Goal: Task Accomplishment & Management: Complete application form

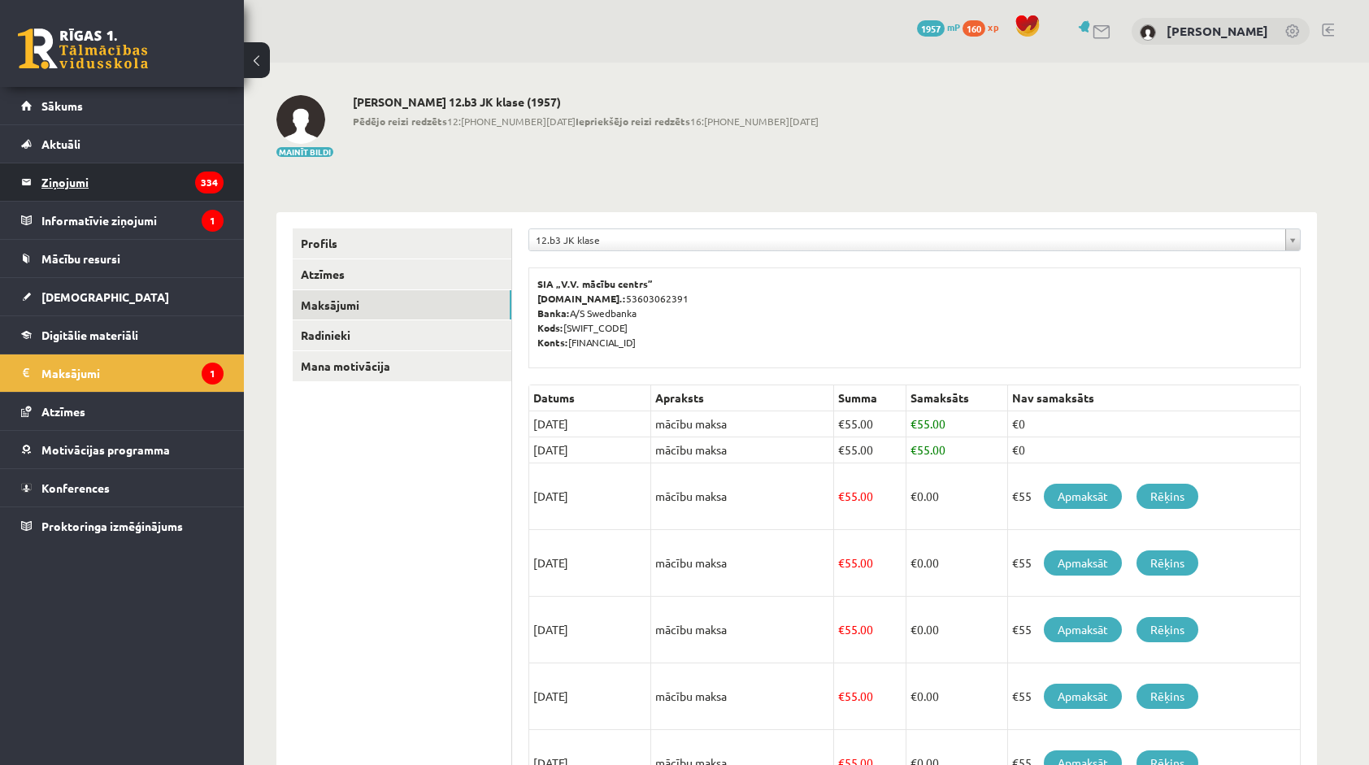
scroll to position [81, 0]
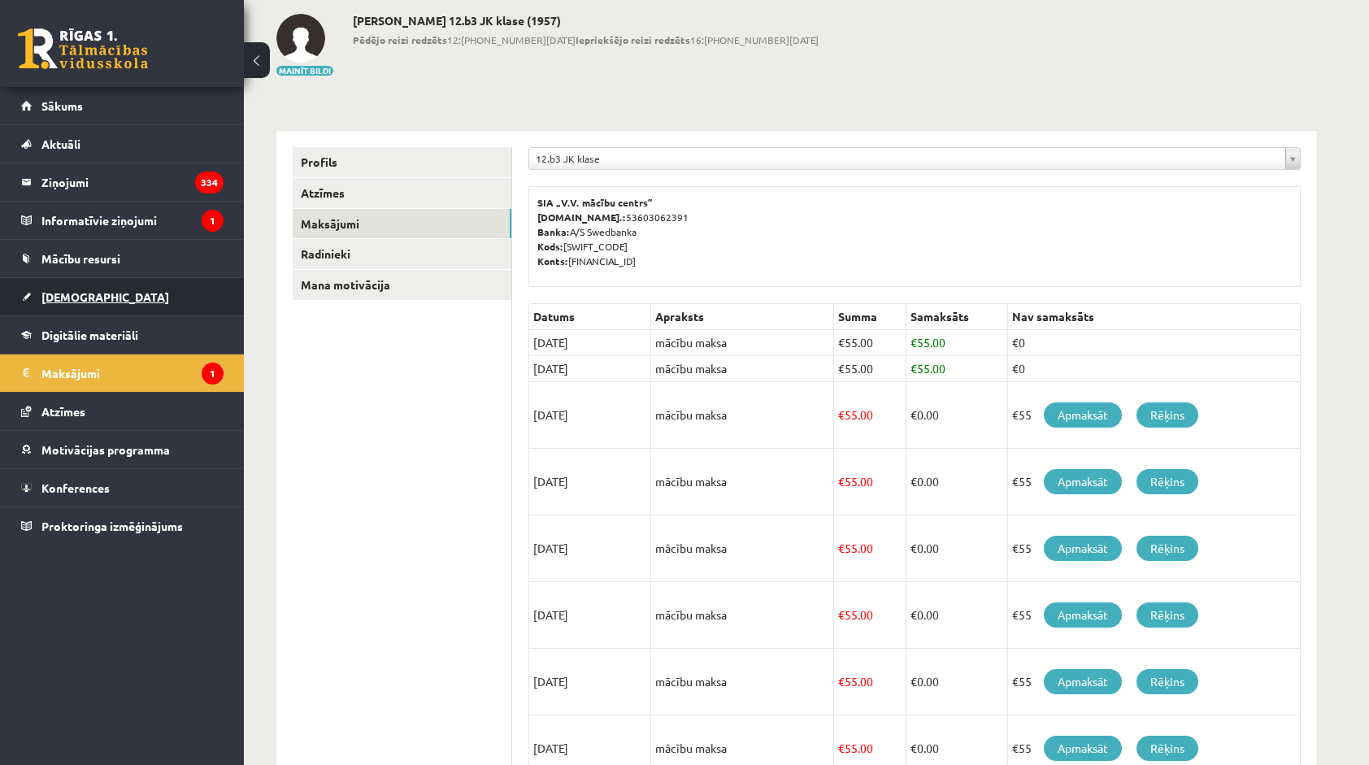
click at [67, 304] on link "[DEMOGRAPHIC_DATA]" at bounding box center [122, 296] width 202 height 37
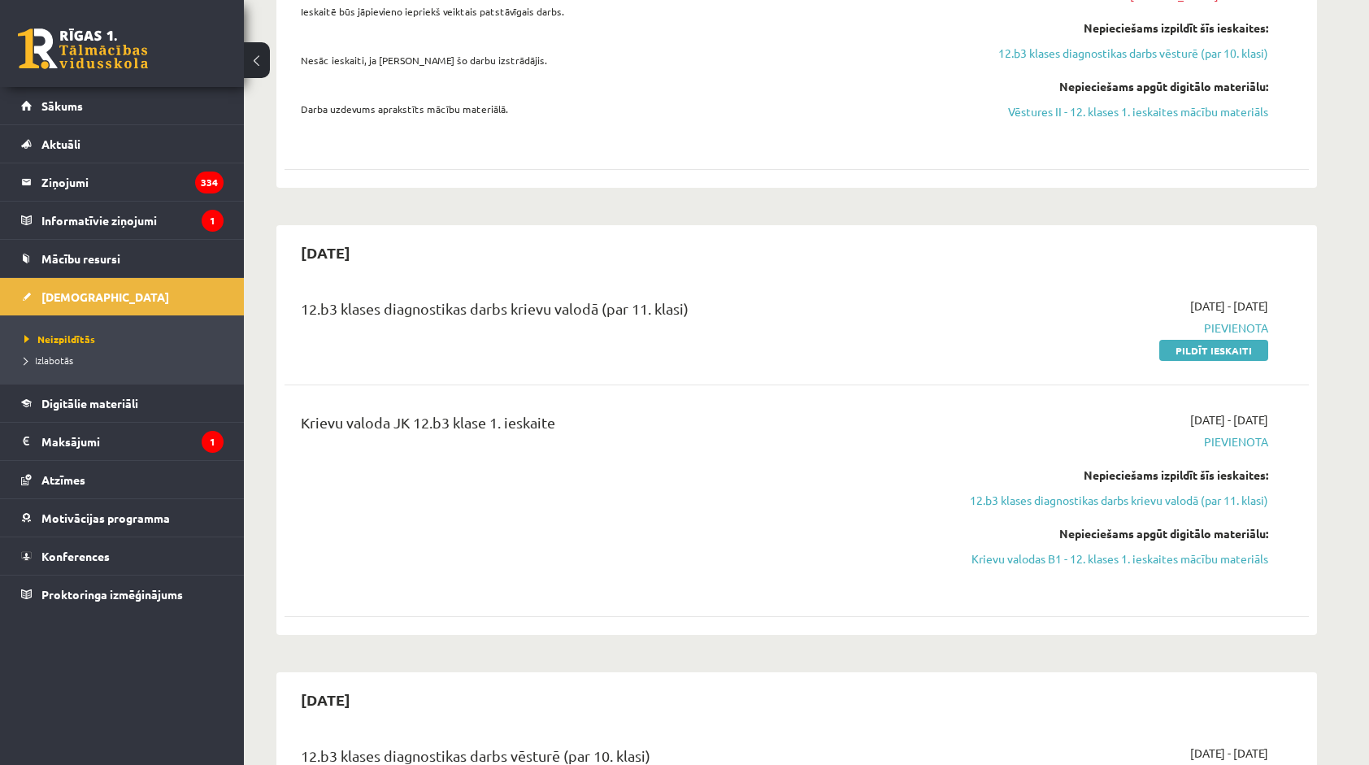
scroll to position [650, 0]
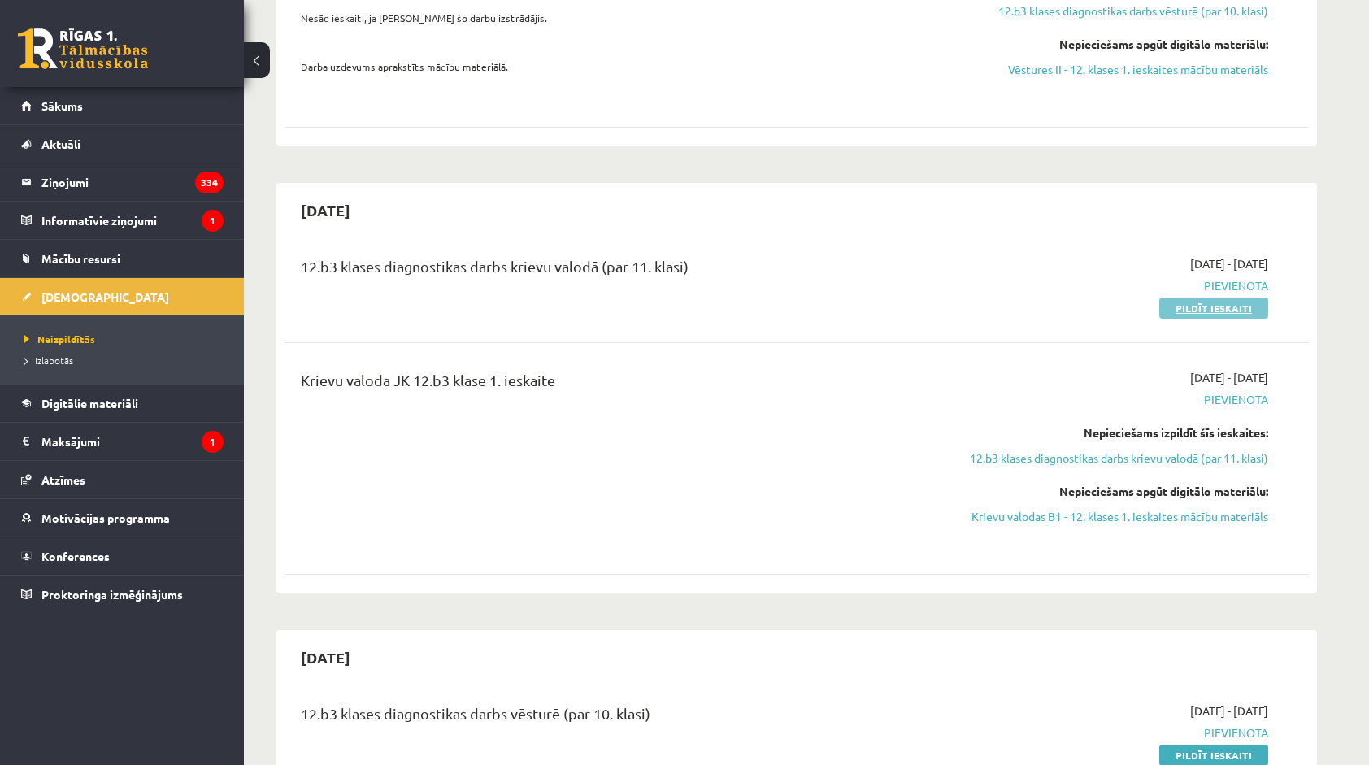
click at [1208, 298] on link "Pildīt ieskaiti" at bounding box center [1213, 308] width 109 height 21
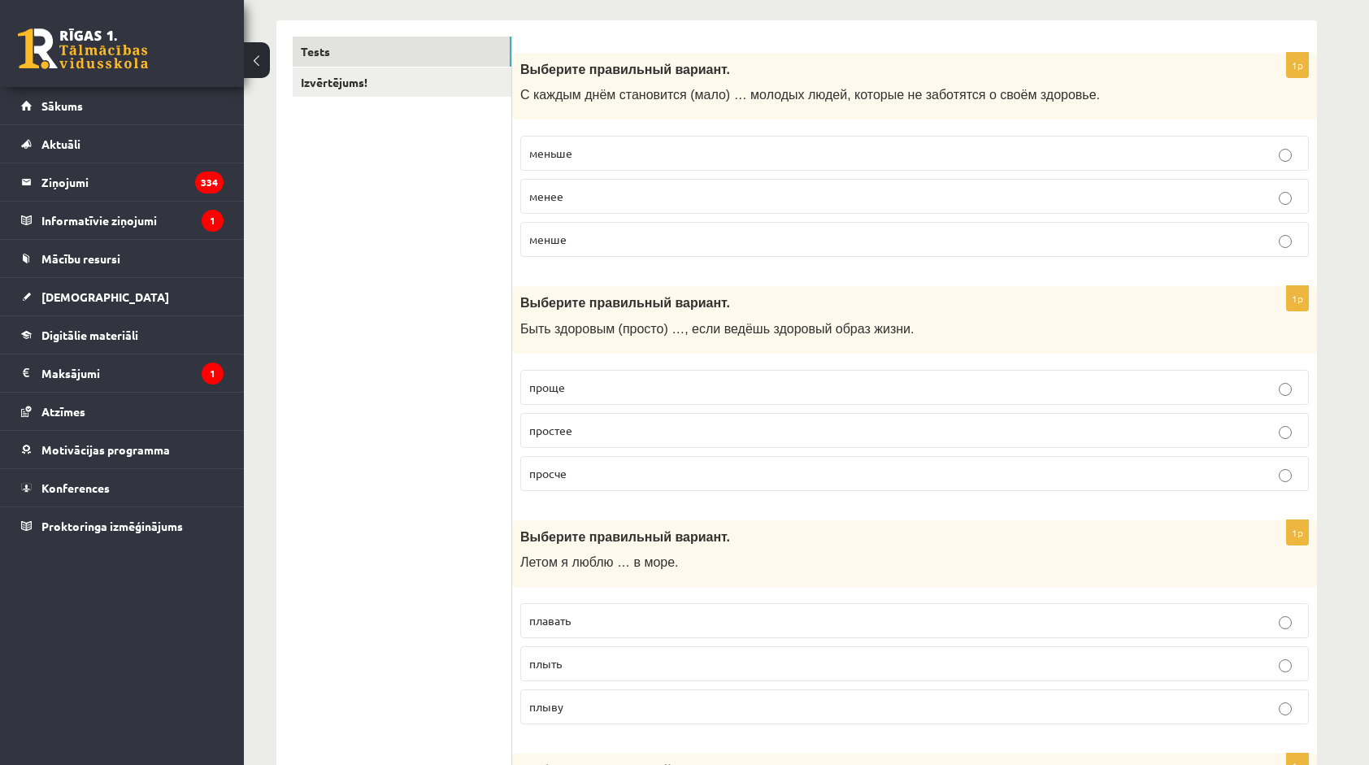
scroll to position [244, 0]
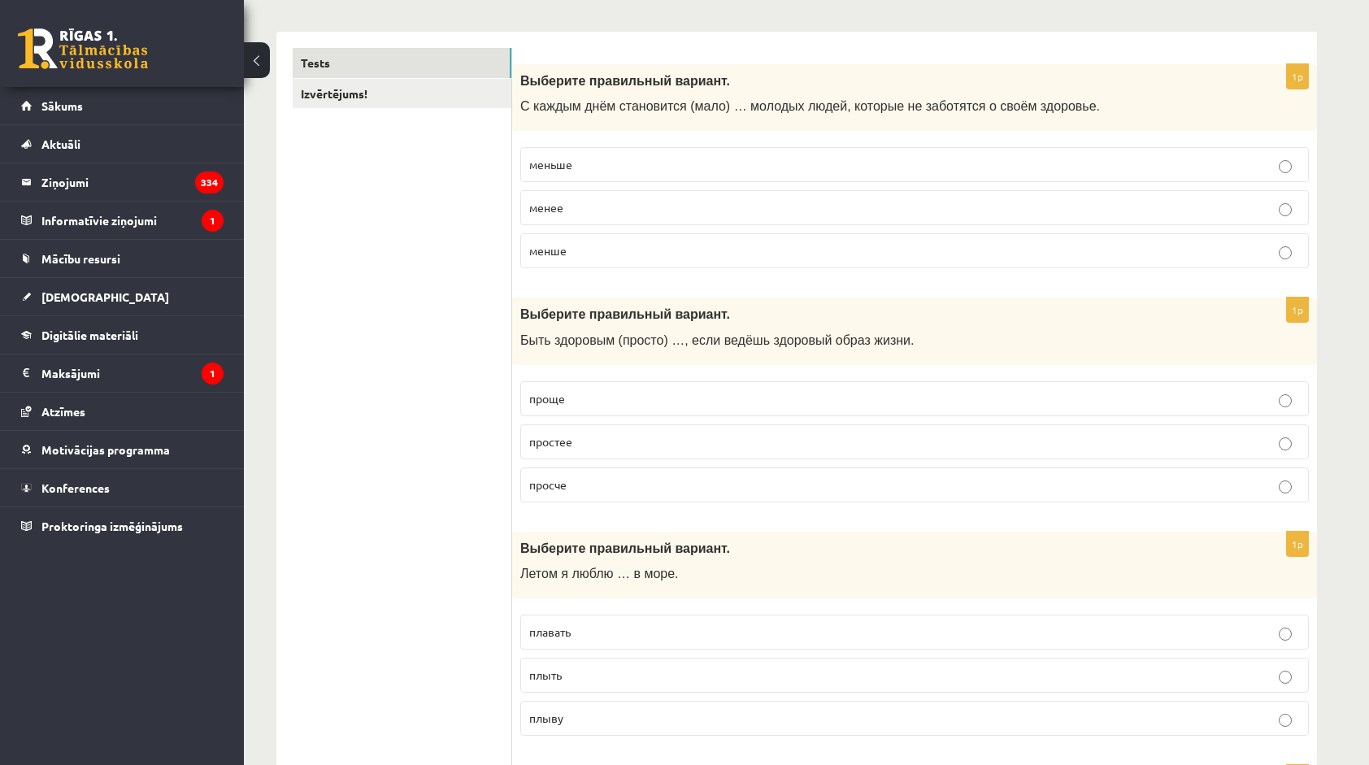
click at [587, 163] on p "меньше" at bounding box center [914, 164] width 771 height 17
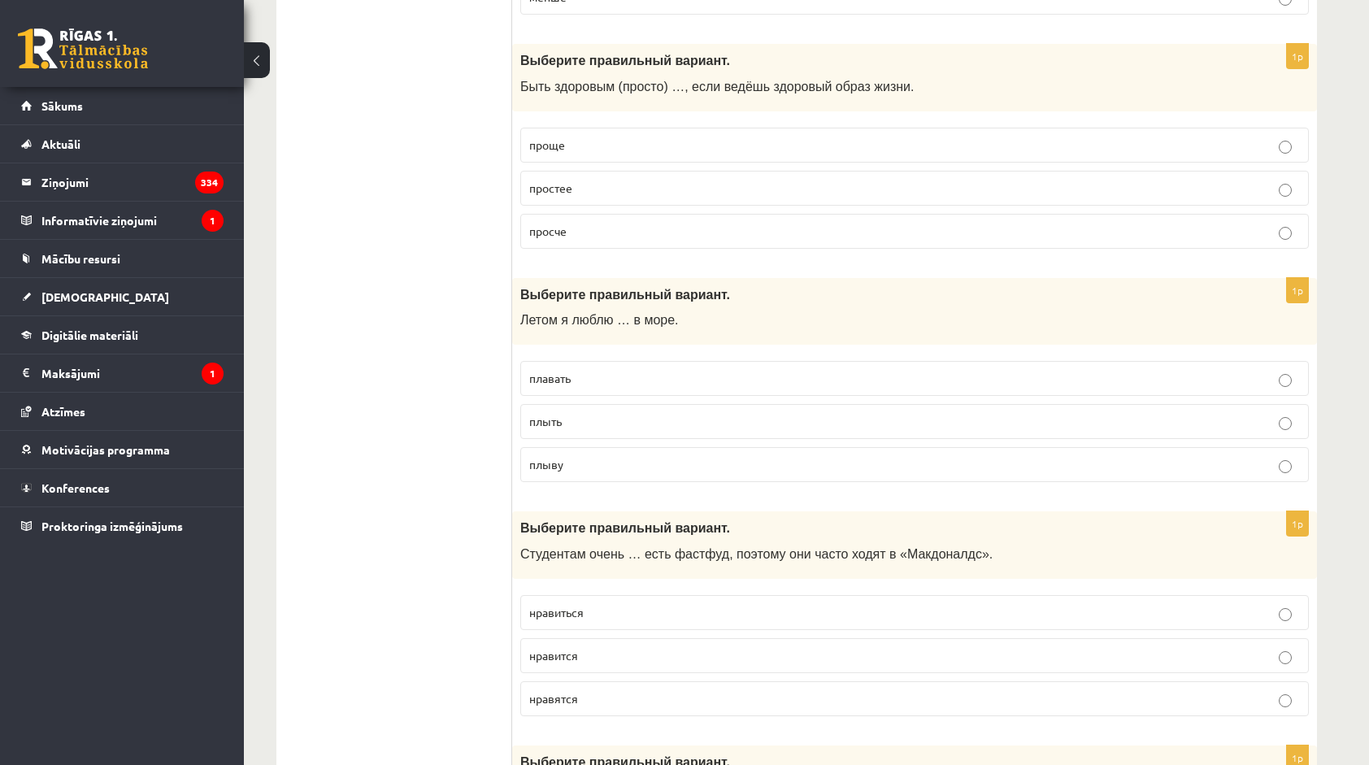
scroll to position [488, 0]
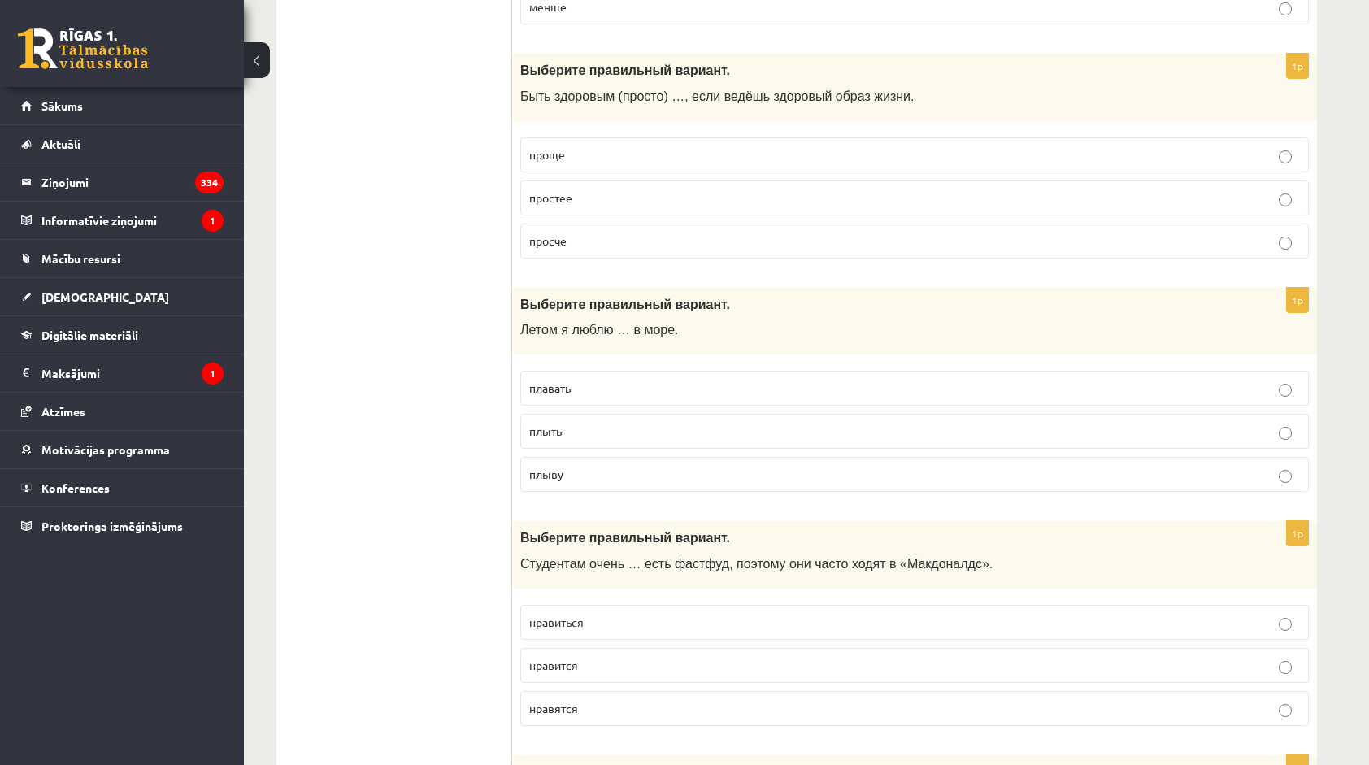
click at [551, 157] on span "проще" at bounding box center [547, 154] width 36 height 15
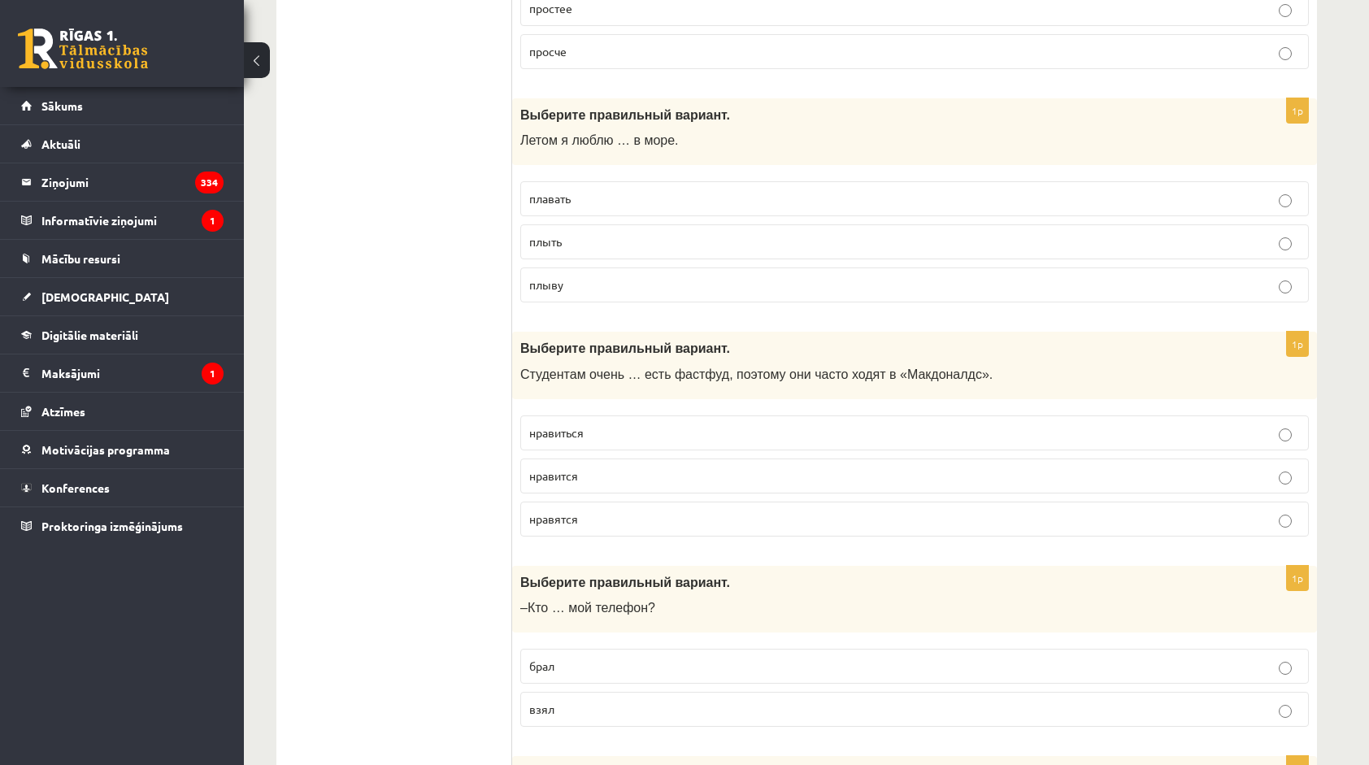
scroll to position [732, 0]
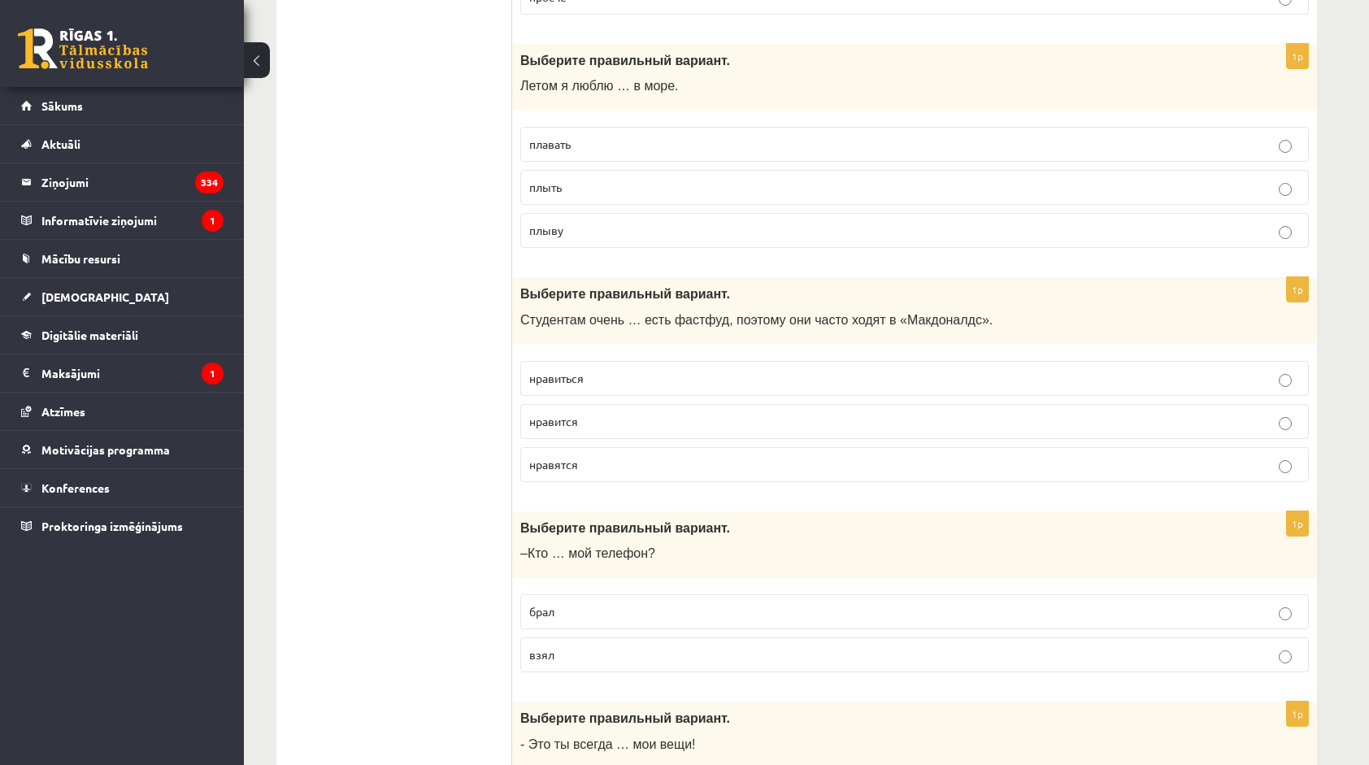
click at [572, 137] on p "плавать" at bounding box center [914, 144] width 771 height 17
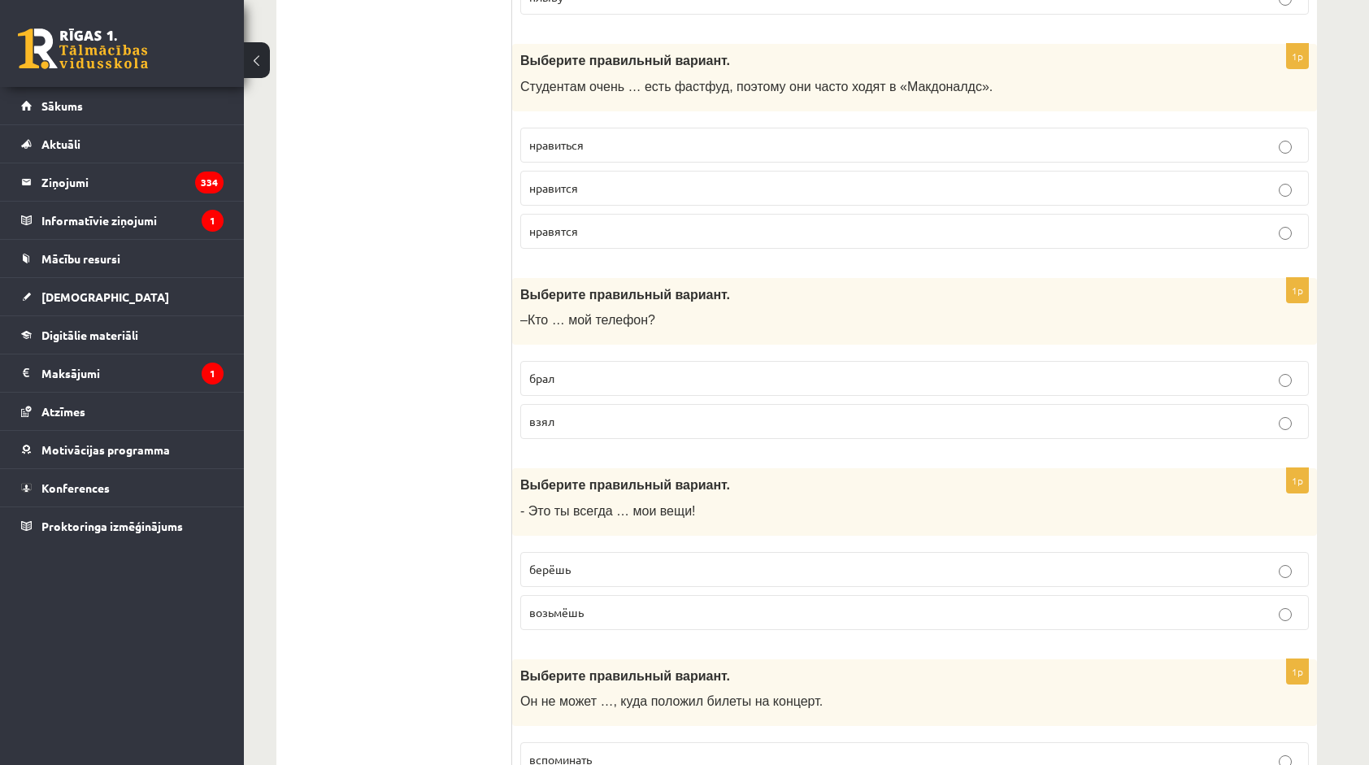
scroll to position [976, 0]
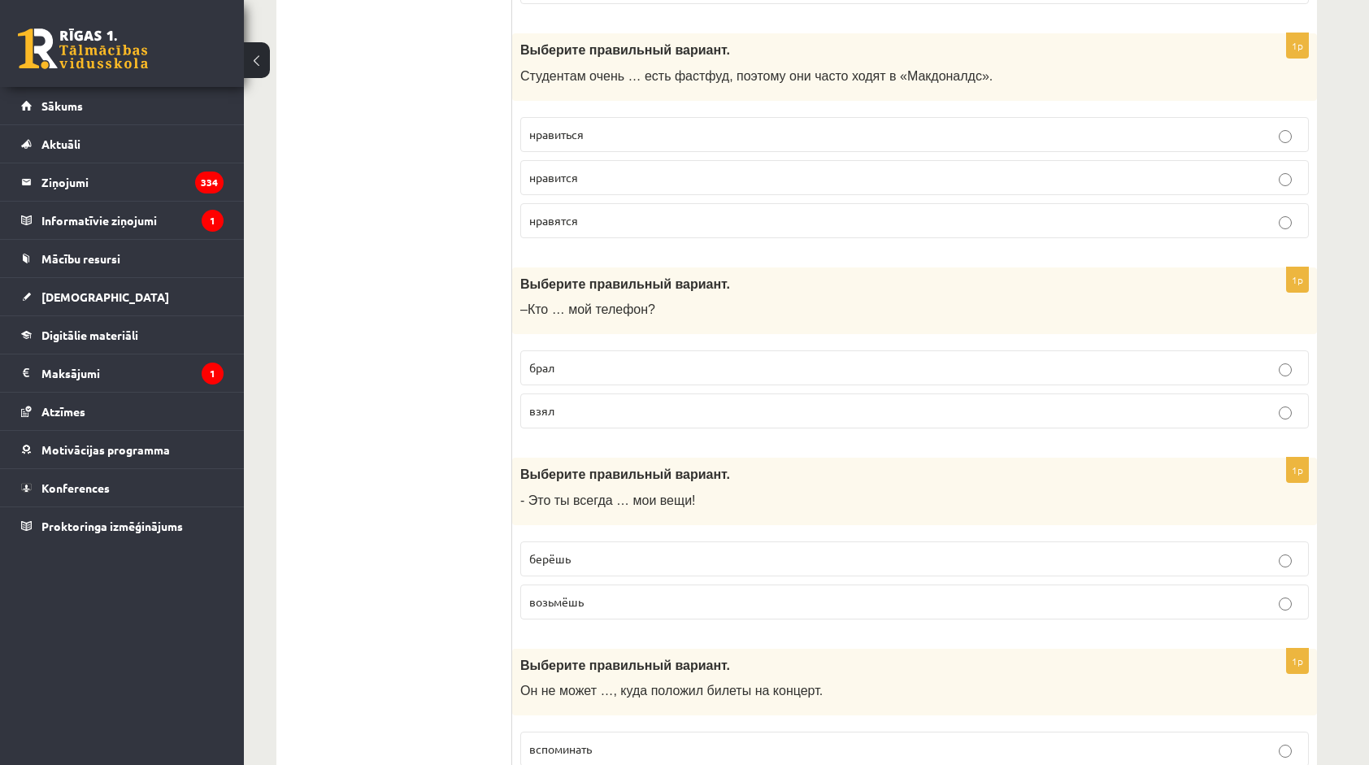
click at [563, 172] on span "нравится" at bounding box center [553, 177] width 49 height 15
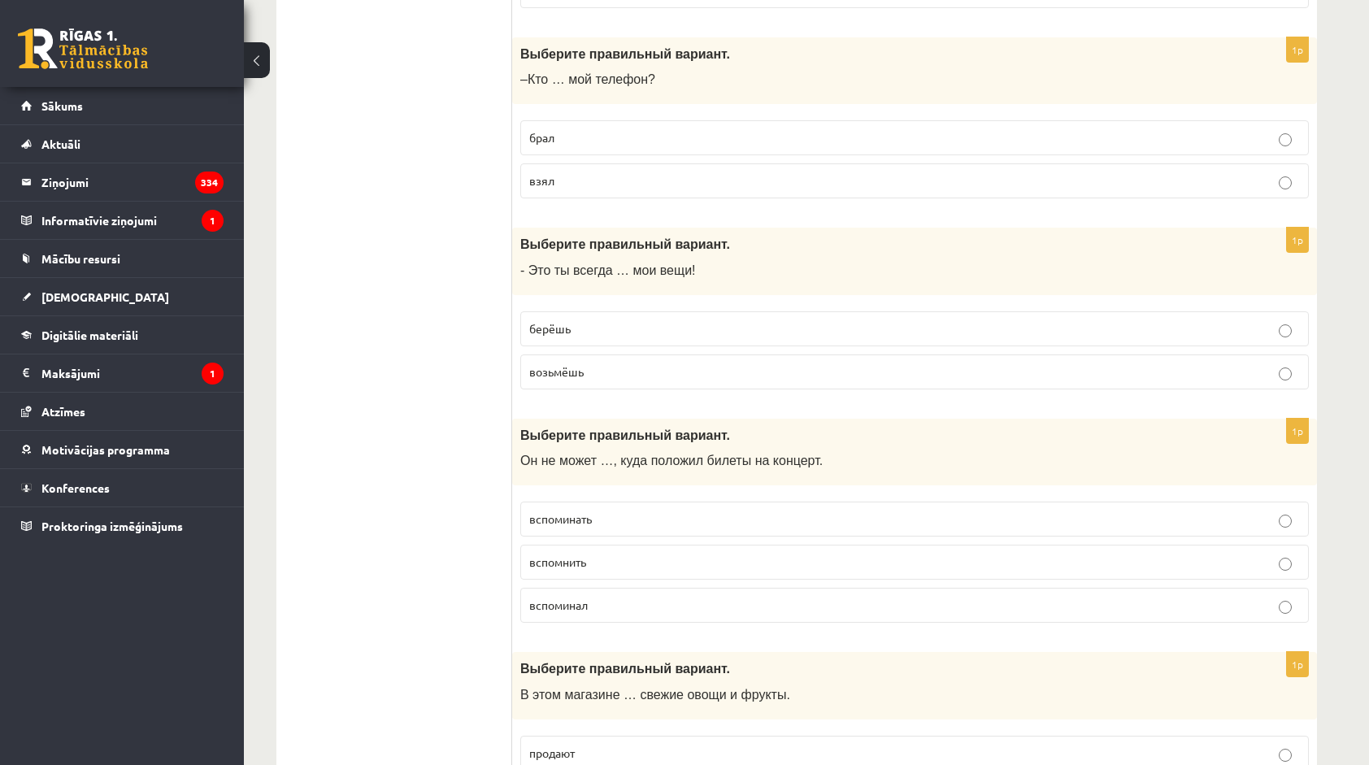
scroll to position [1220, 0]
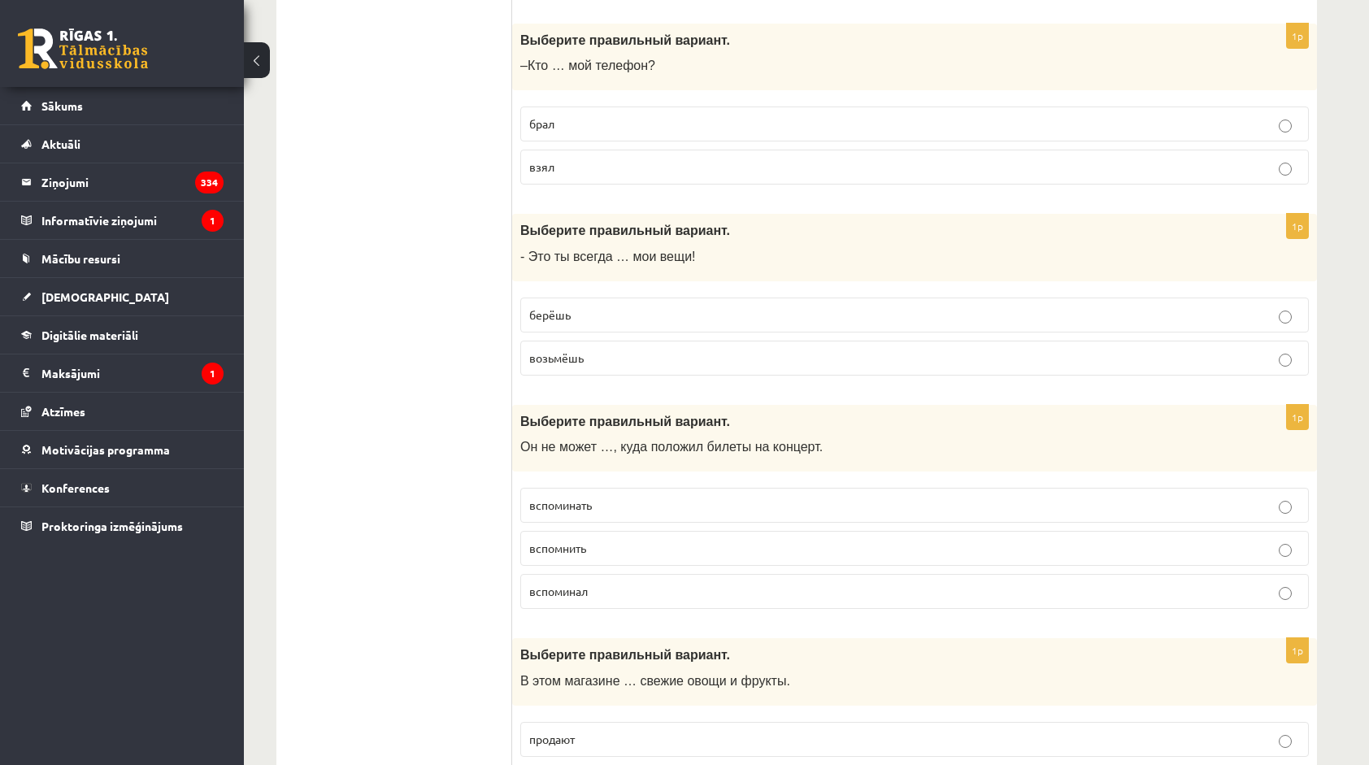
click at [536, 167] on p "взял" at bounding box center [914, 167] width 771 height 17
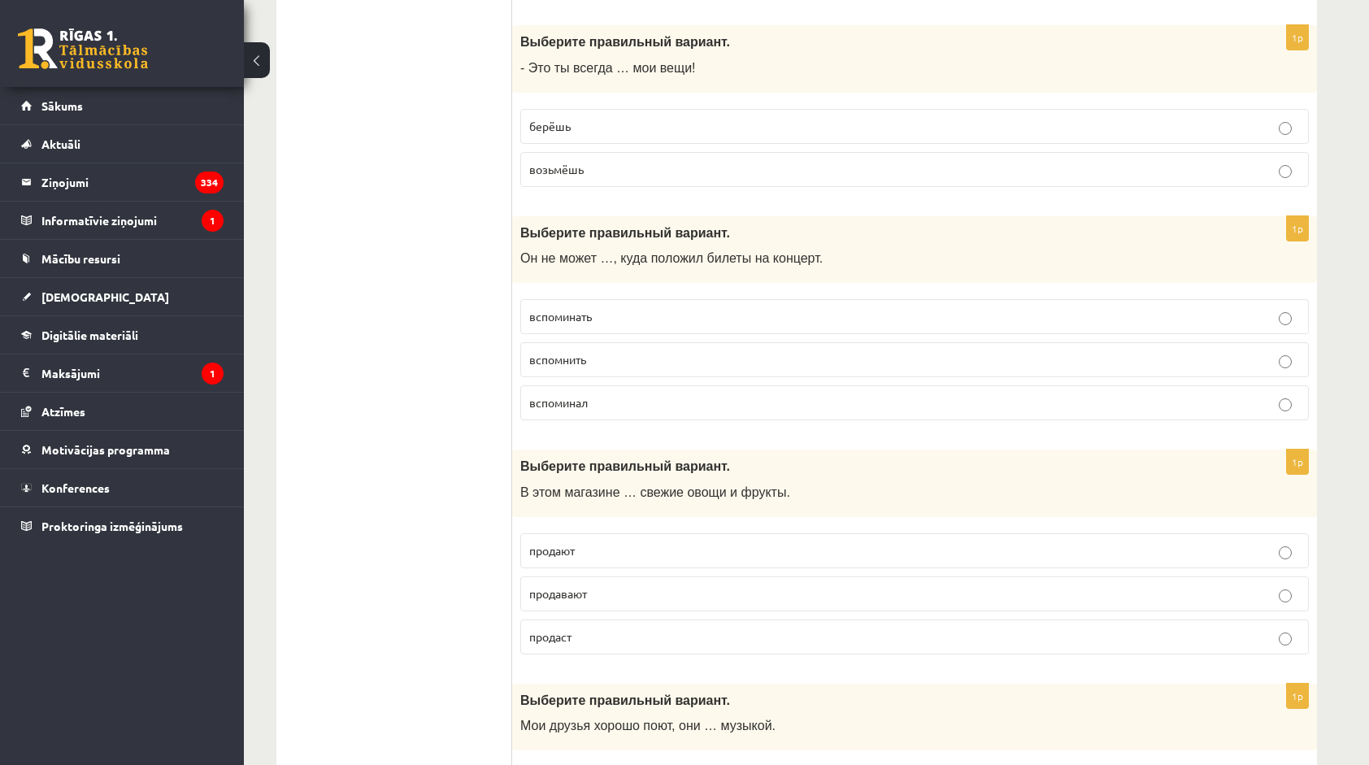
scroll to position [1464, 0]
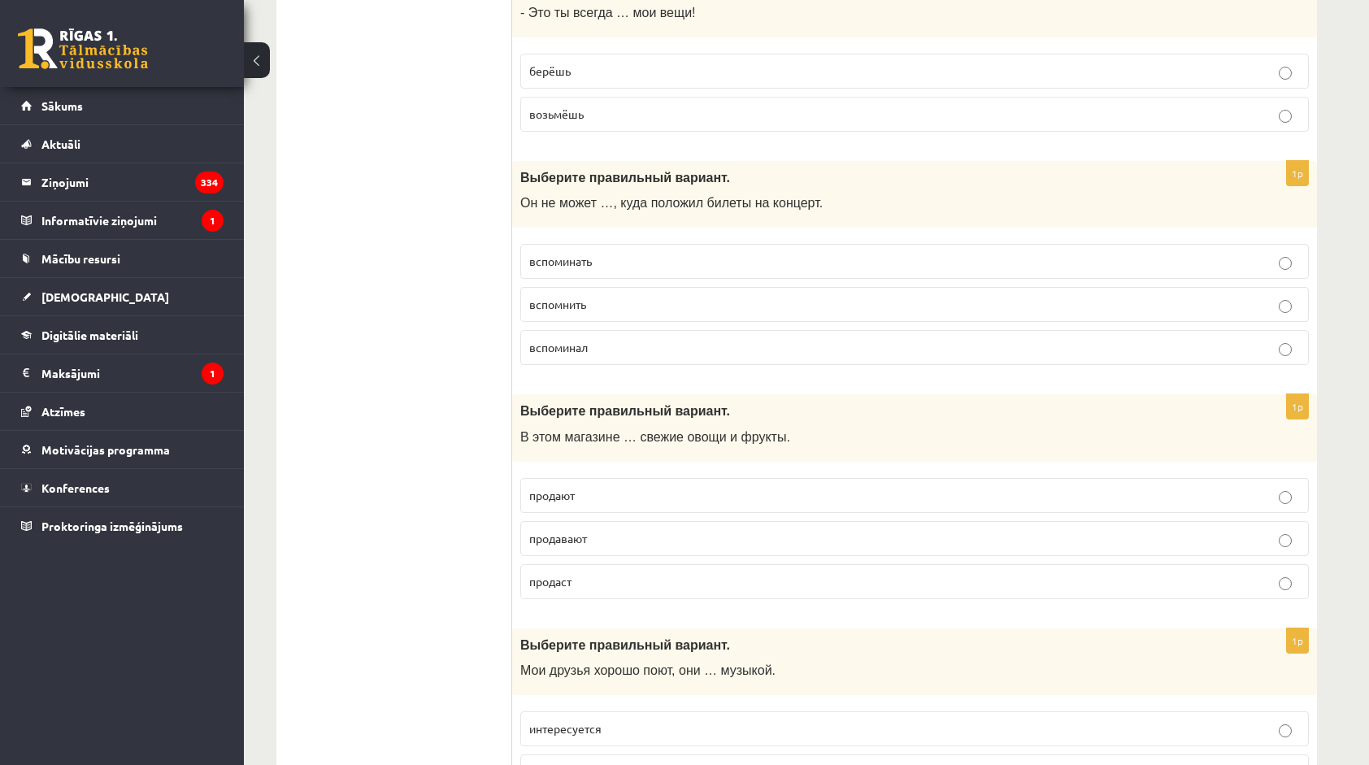
click at [566, 66] on span "берёшь" at bounding box center [549, 70] width 41 height 15
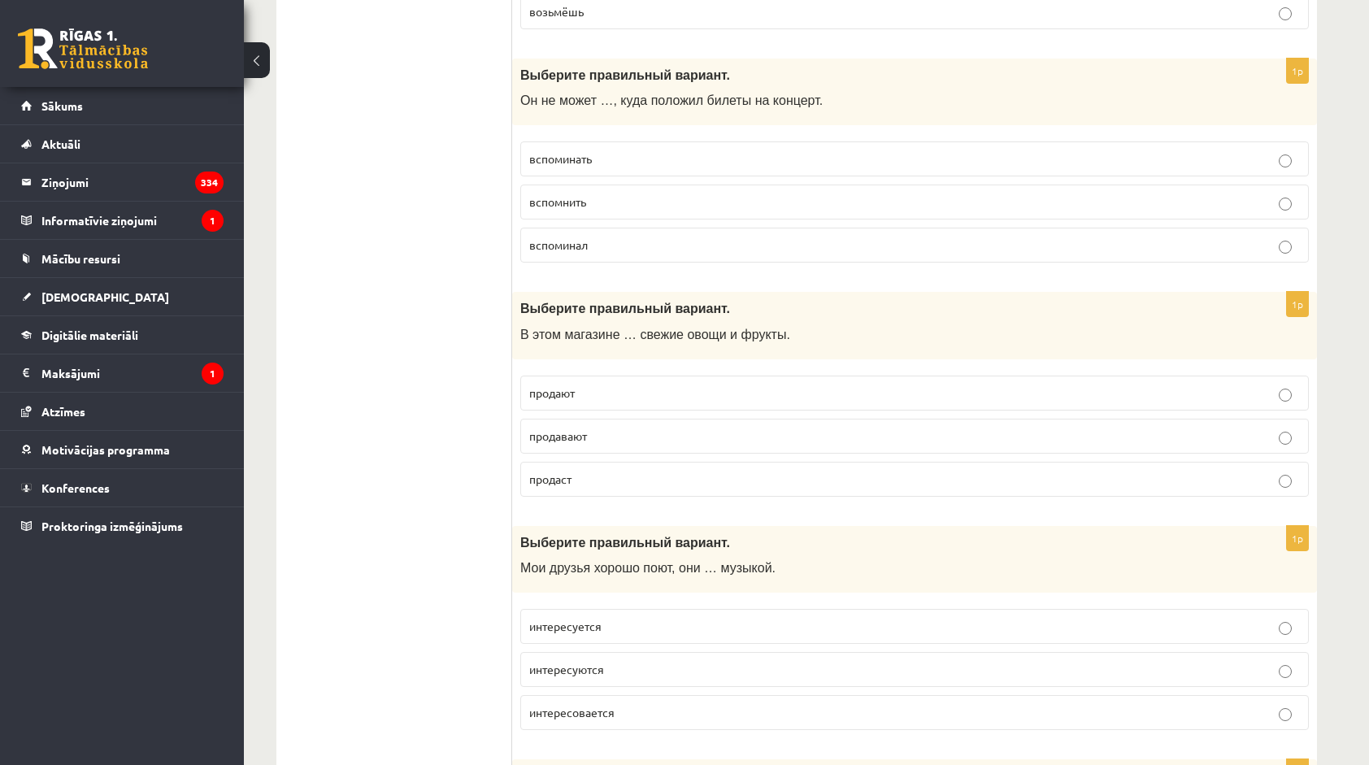
scroll to position [1626, 0]
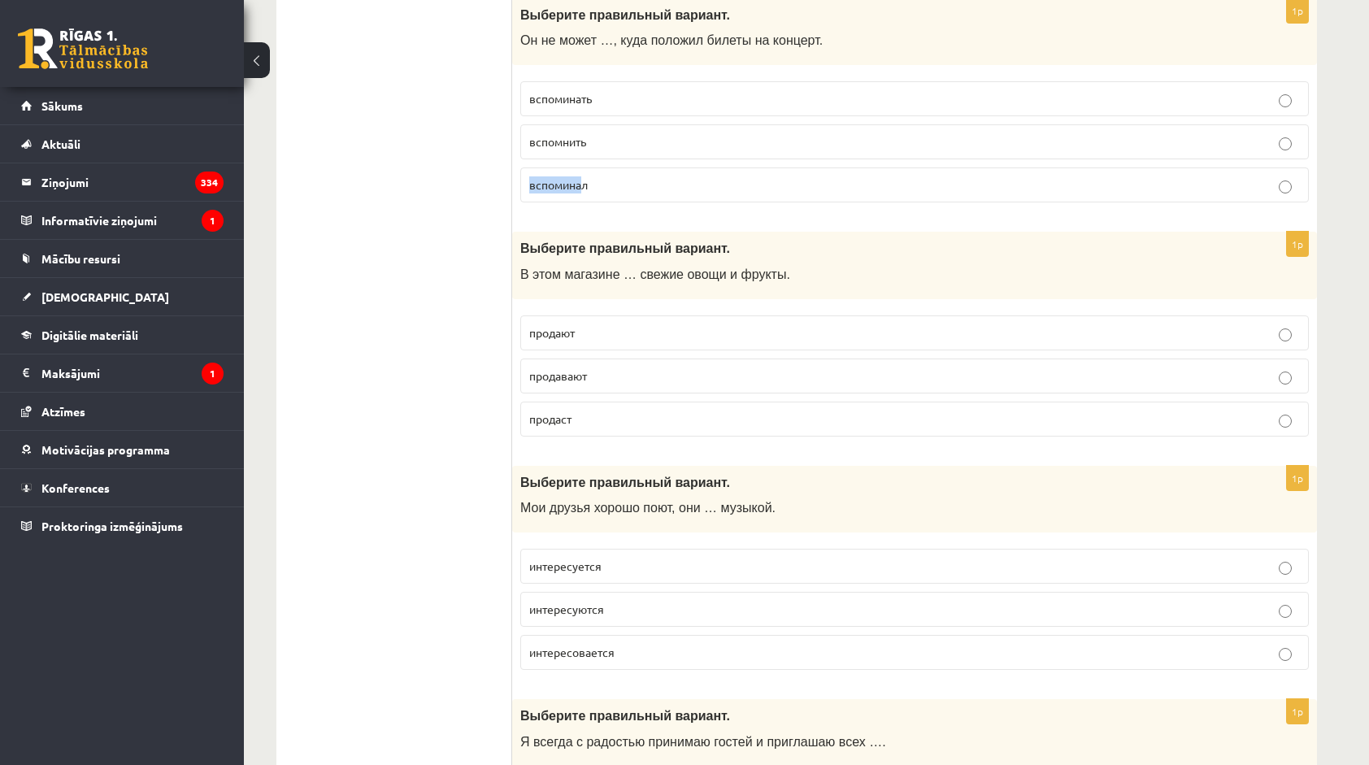
drag, startPoint x: 585, startPoint y: 176, endPoint x: 584, endPoint y: 127, distance: 49.6
click at [584, 127] on fieldset "вспоминать вспомнить вспоминал" at bounding box center [914, 140] width 789 height 134
click at [584, 134] on span "вспомнить" at bounding box center [557, 141] width 57 height 15
drag, startPoint x: 584, startPoint y: 127, endPoint x: 542, endPoint y: 138, distance: 43.8
click at [542, 138] on p "вспомнить" at bounding box center [914, 141] width 771 height 17
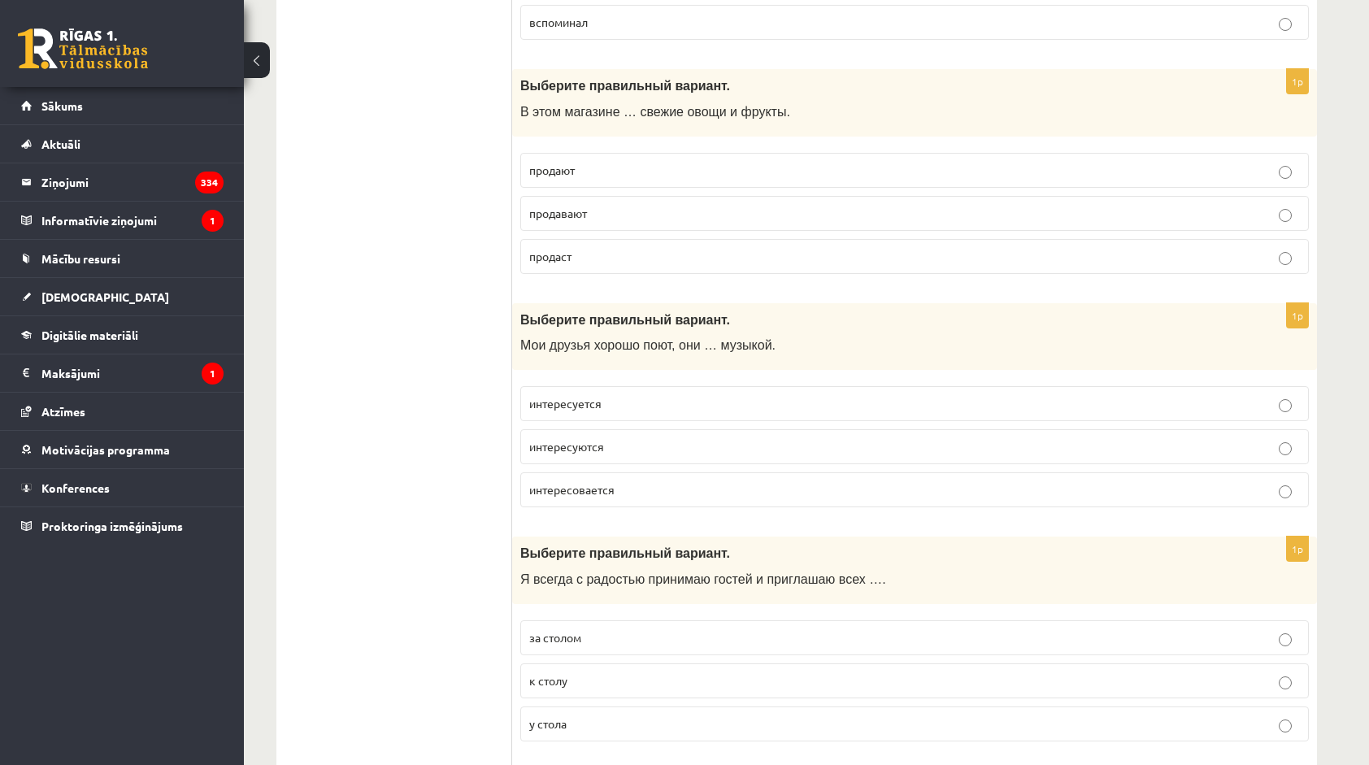
scroll to position [1870, 0]
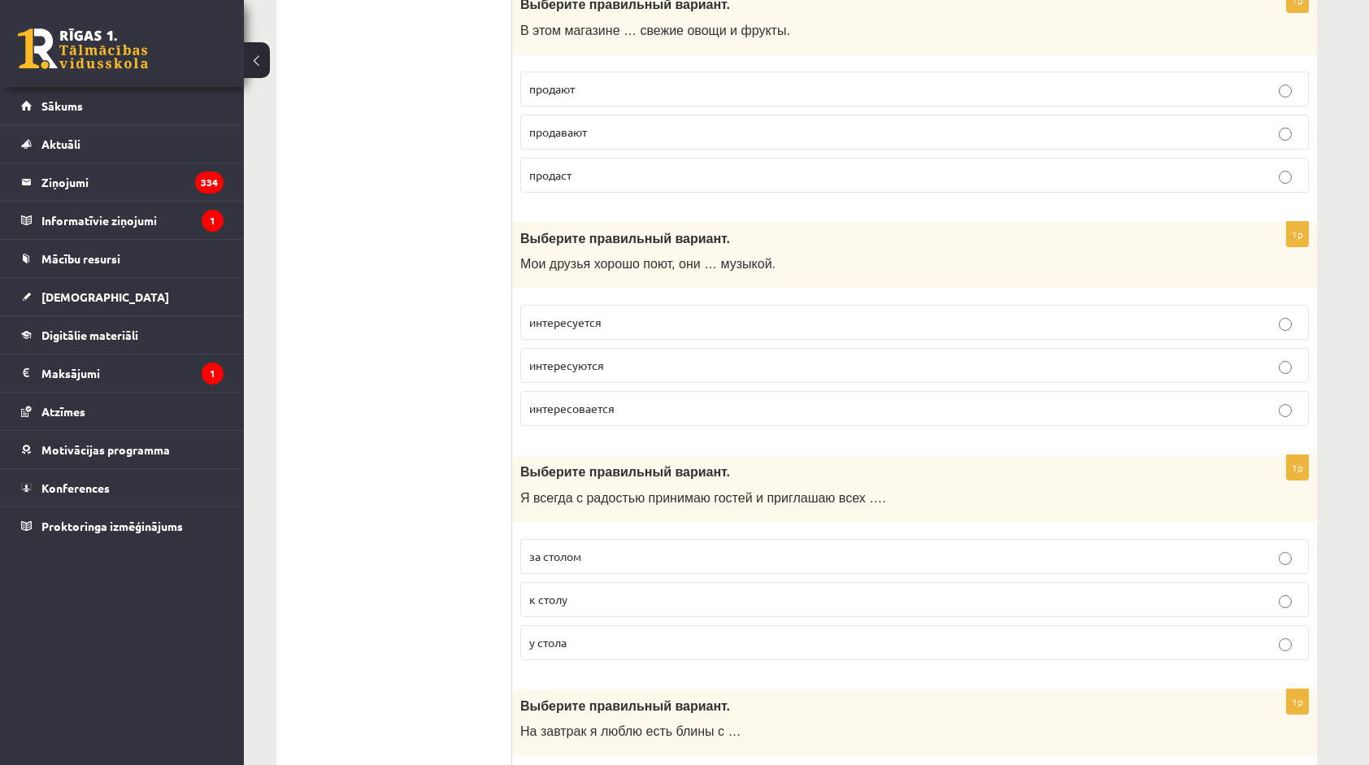
click at [557, 81] on span "продают" at bounding box center [552, 88] width 46 height 15
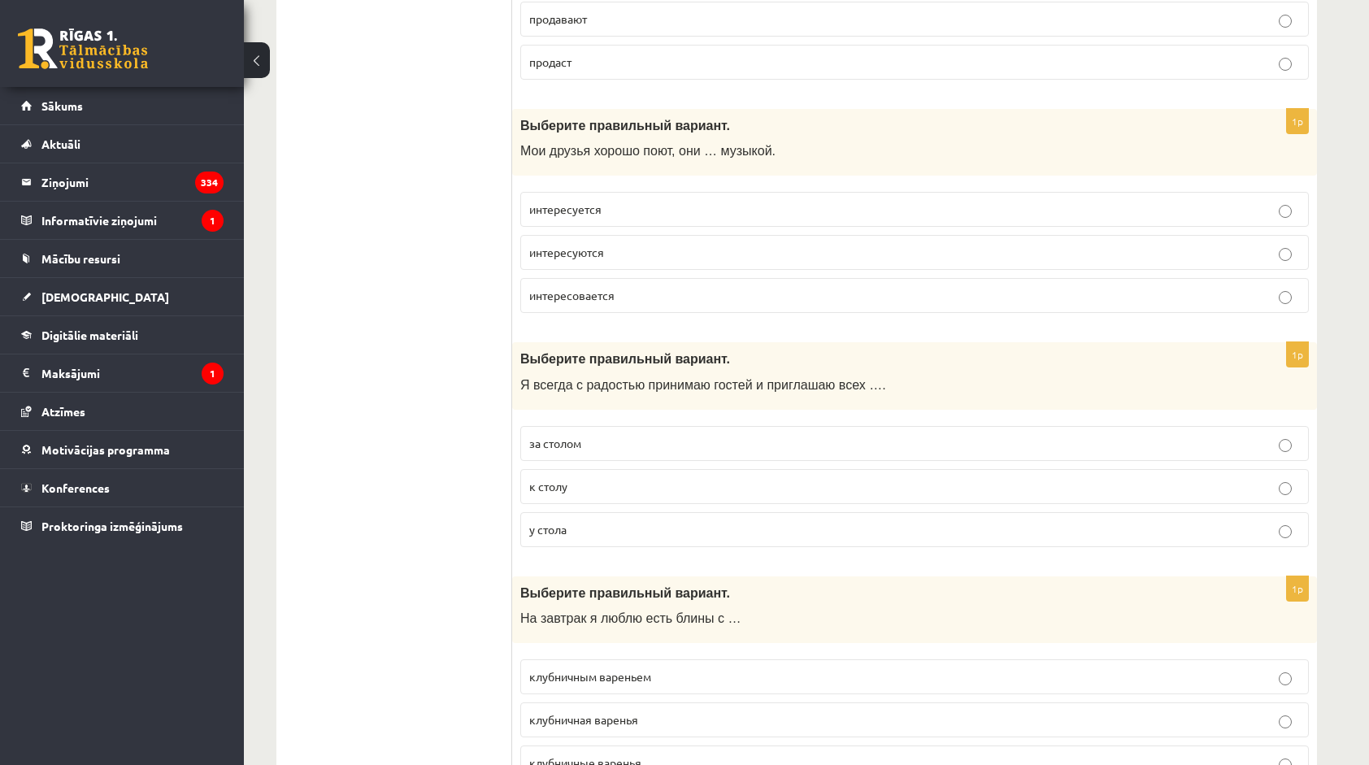
scroll to position [2033, 0]
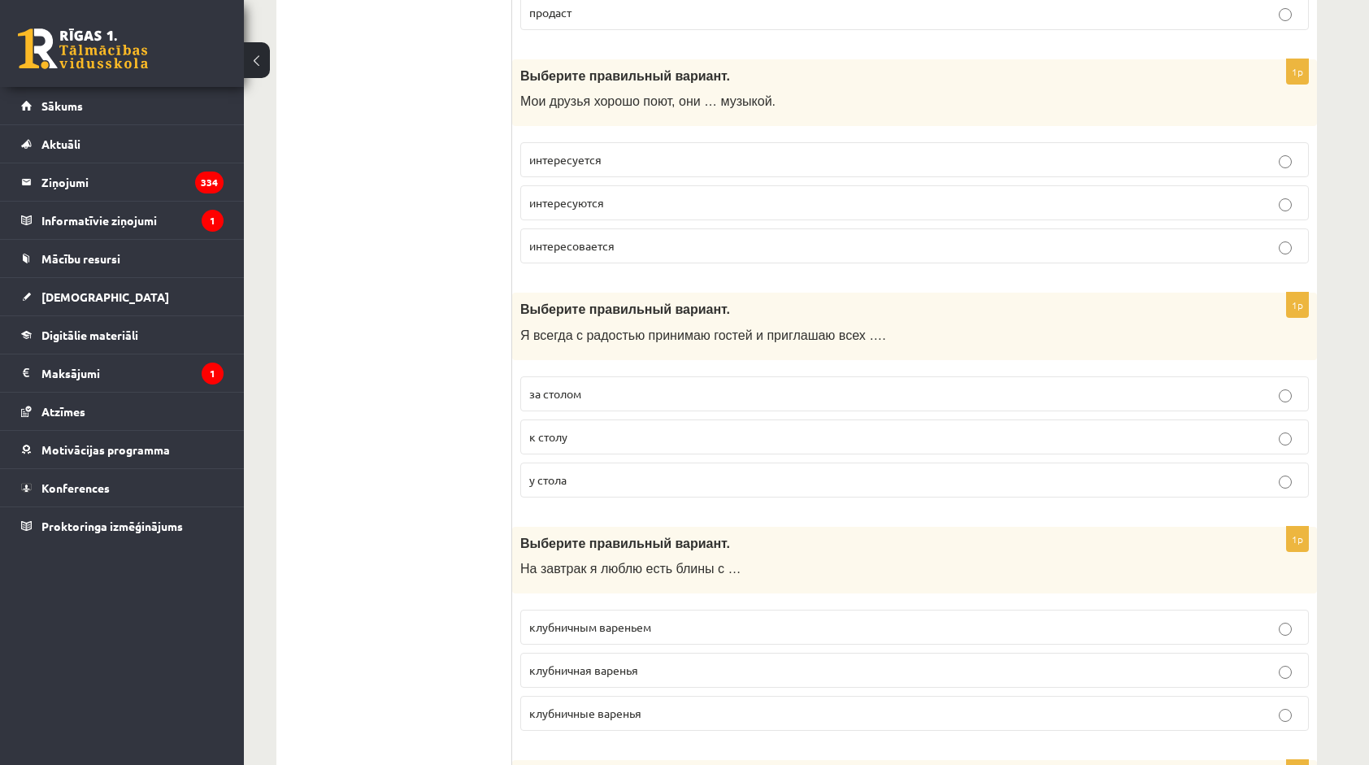
click at [618, 198] on label "интересуются" at bounding box center [914, 202] width 789 height 35
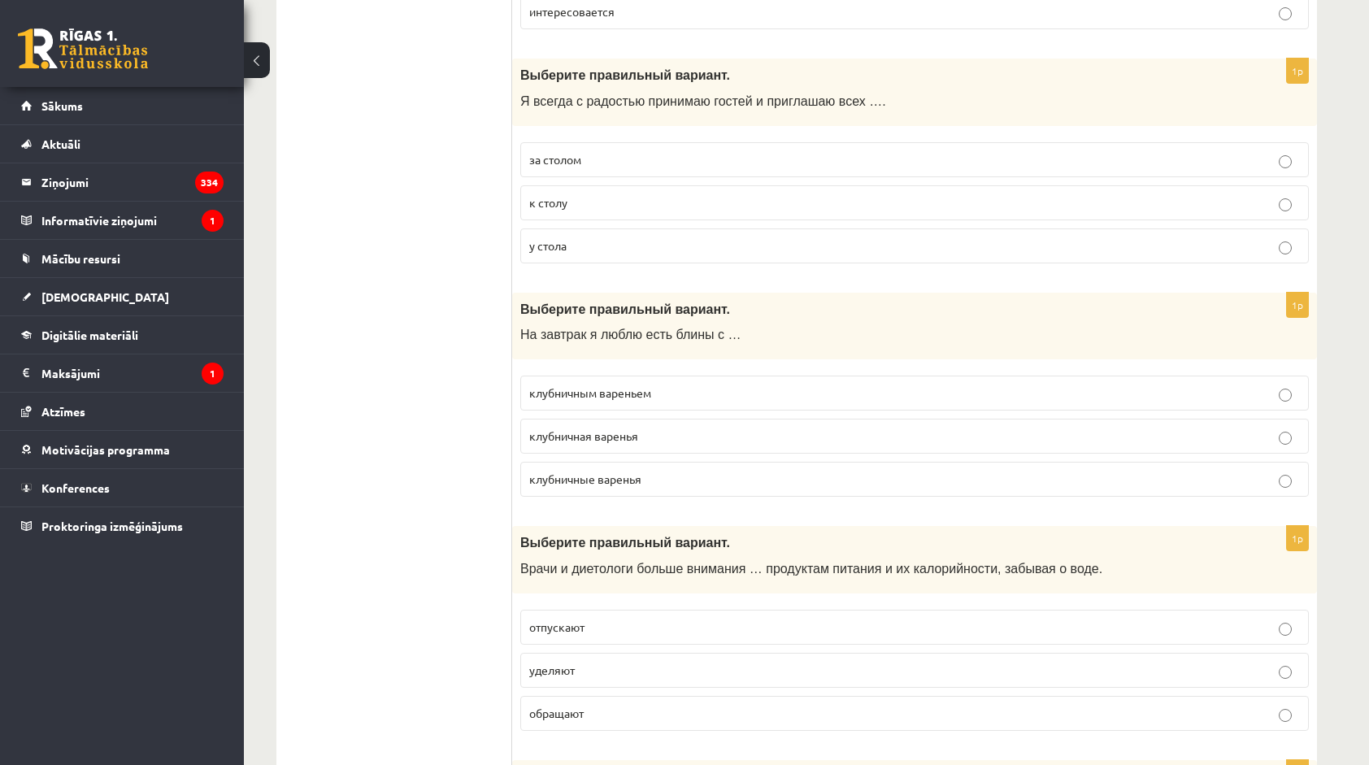
scroll to position [2277, 0]
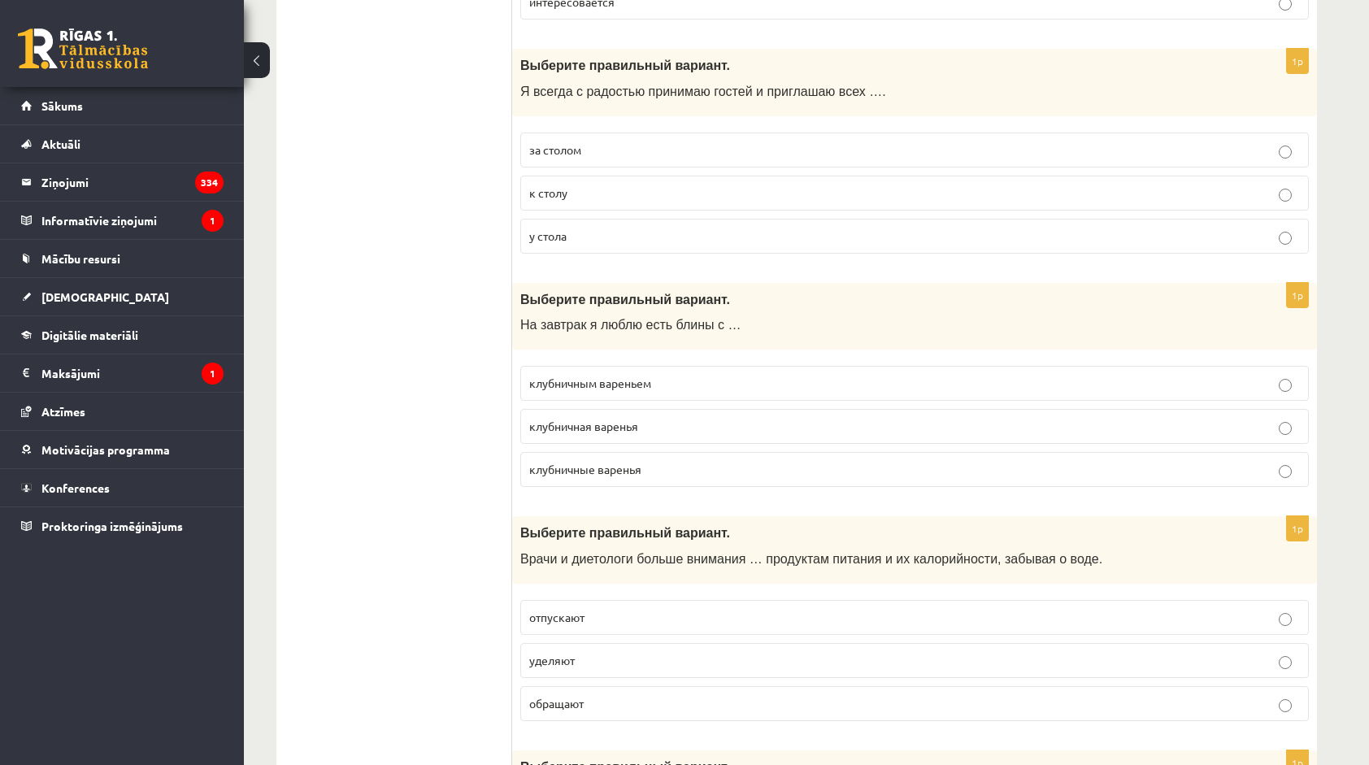
click at [585, 185] on p "к столу" at bounding box center [914, 193] width 771 height 17
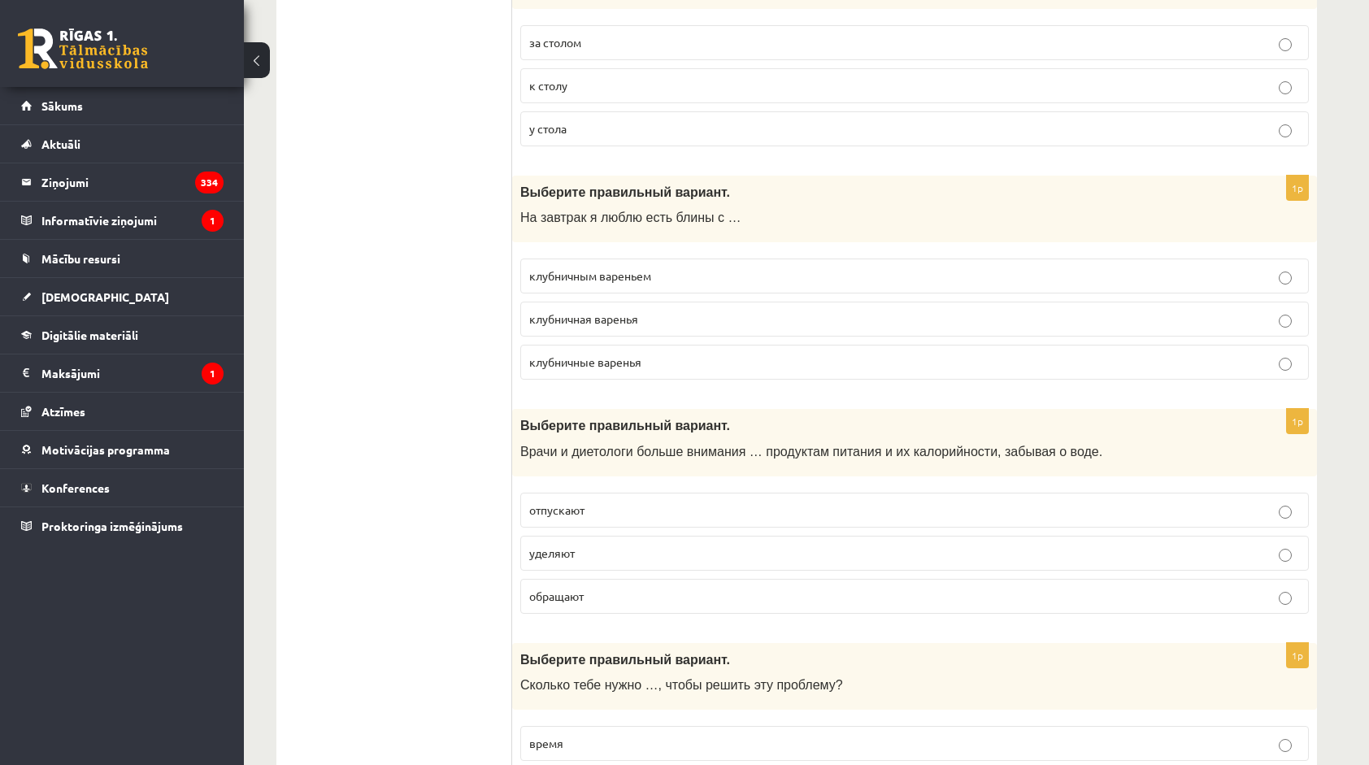
scroll to position [2439, 0]
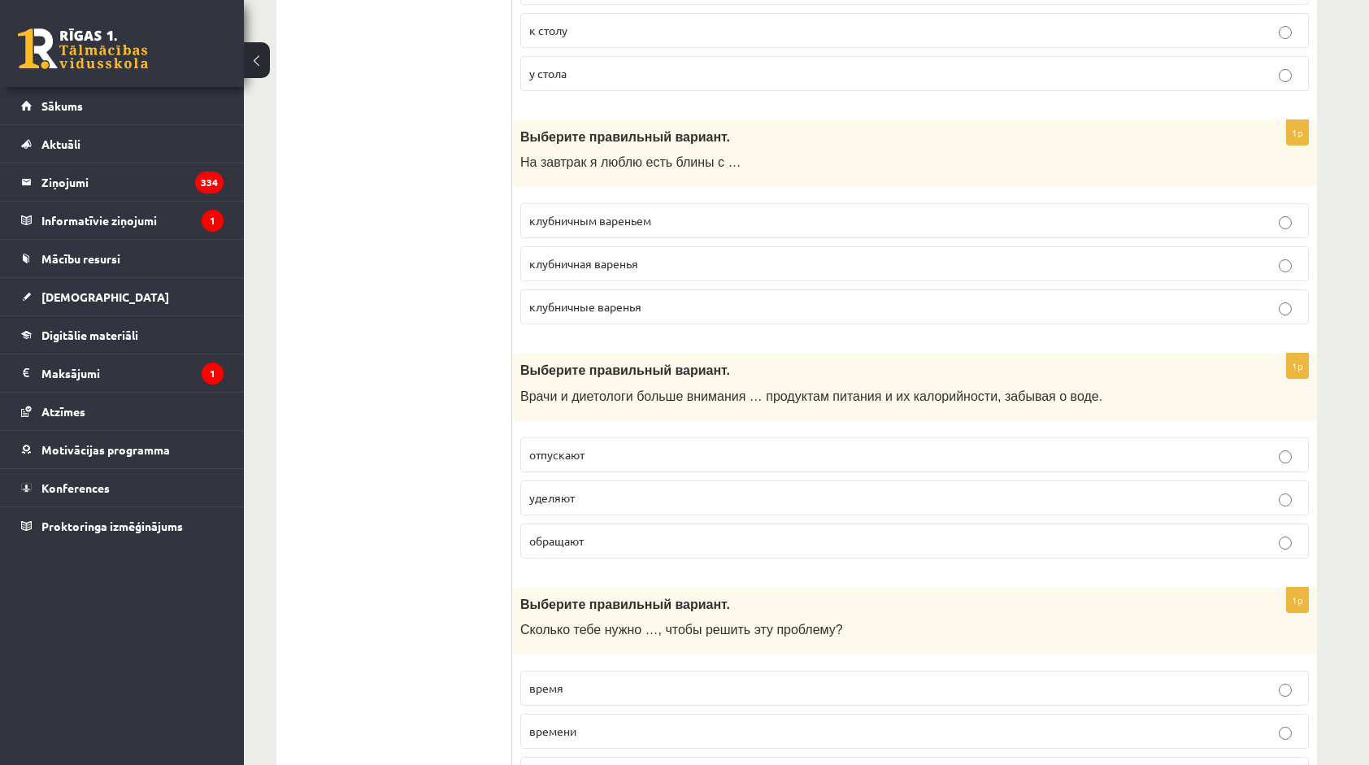
click at [623, 213] on span "клубничным вареньем" at bounding box center [590, 220] width 122 height 15
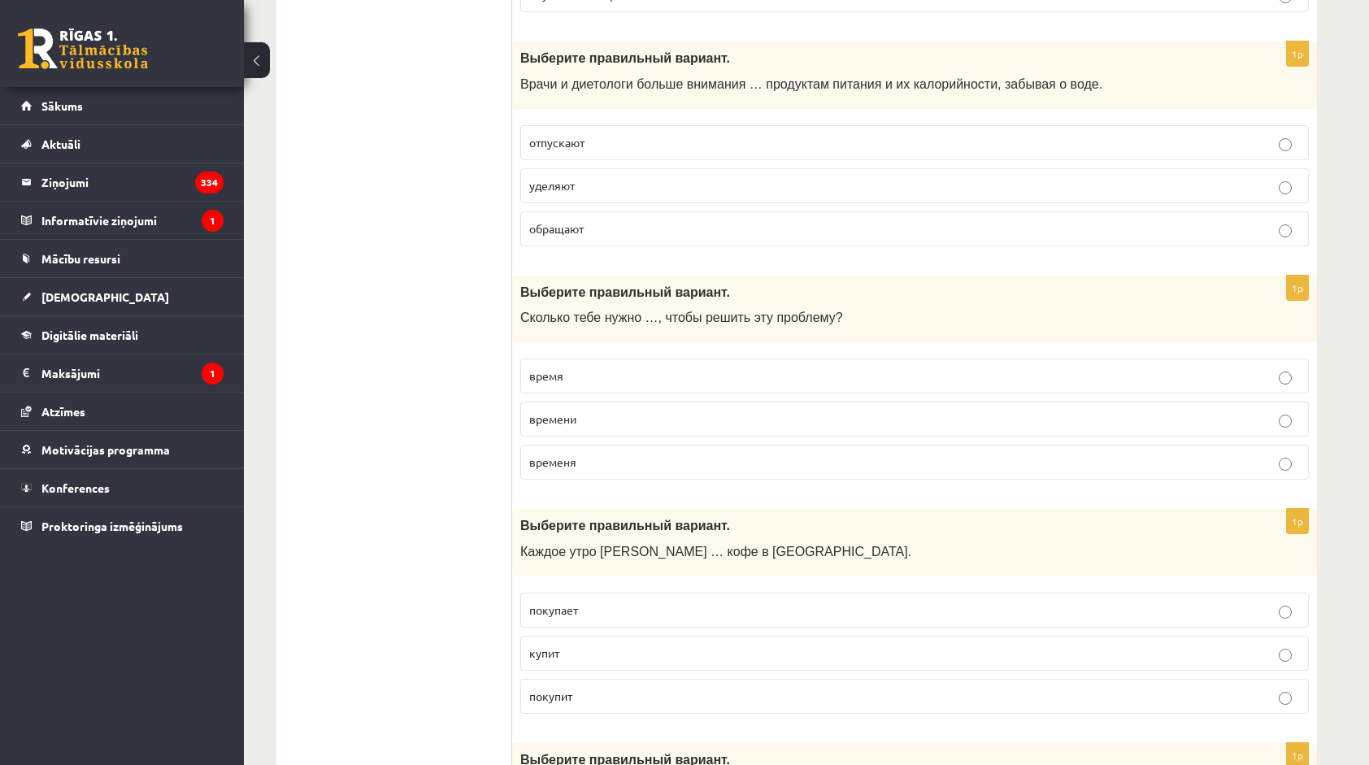
scroll to position [2764, 0]
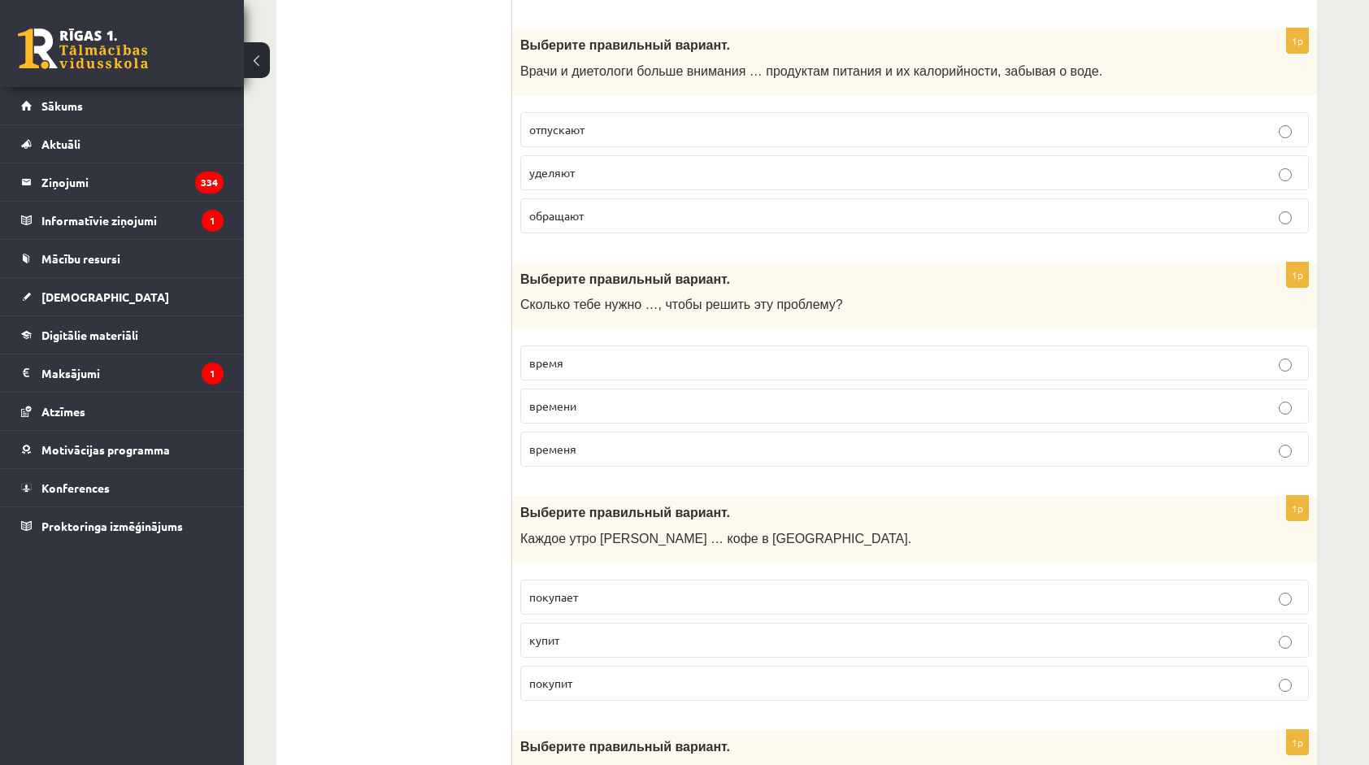
click at [561, 165] on span "уделяют" at bounding box center [552, 172] width 46 height 15
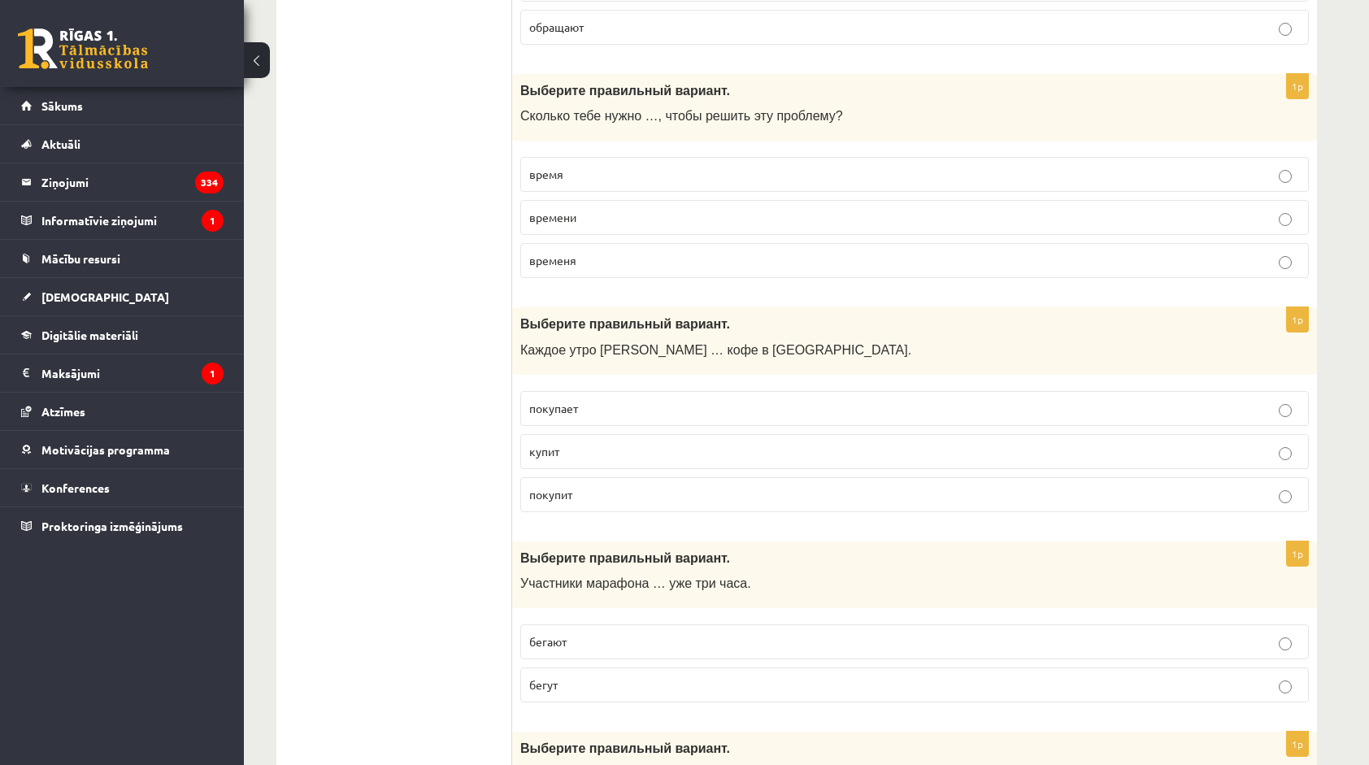
scroll to position [3008, 0]
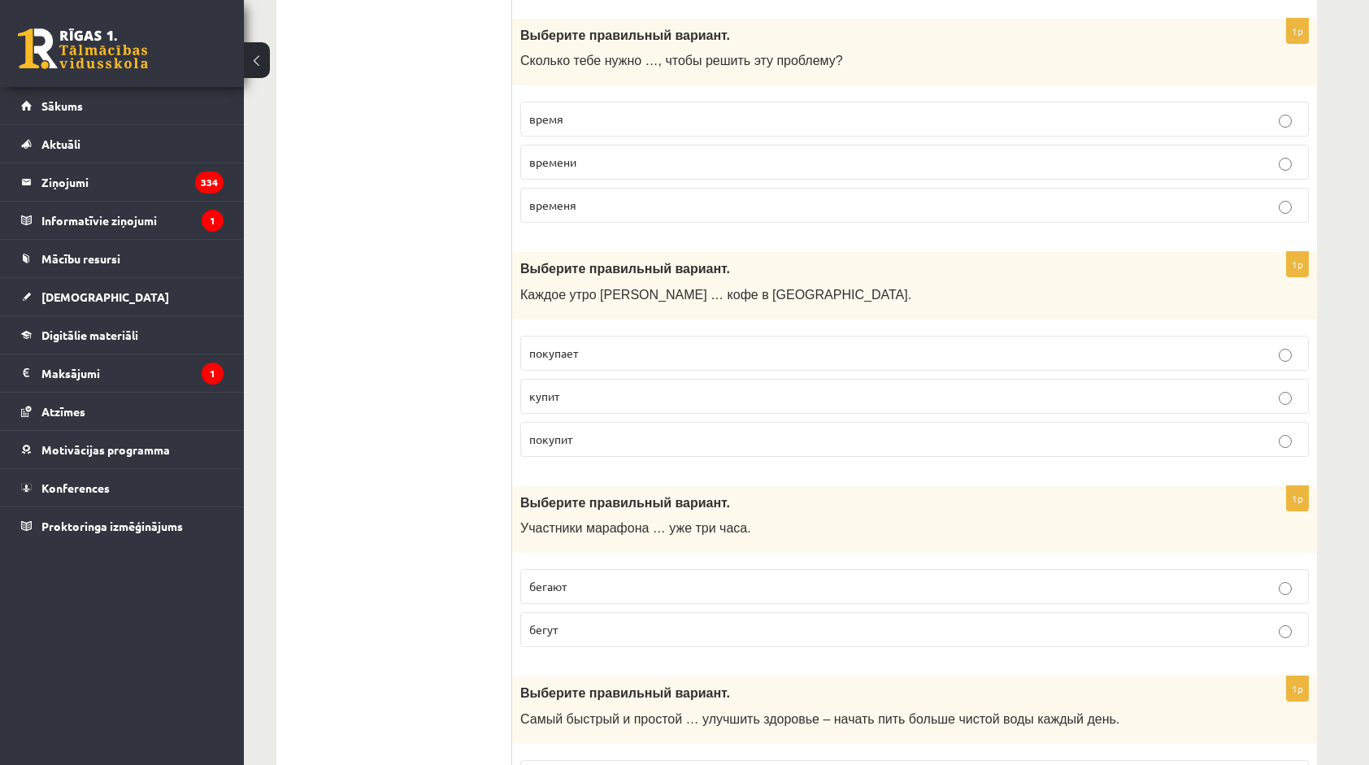
click at [545, 154] on span "времени" at bounding box center [552, 161] width 47 height 15
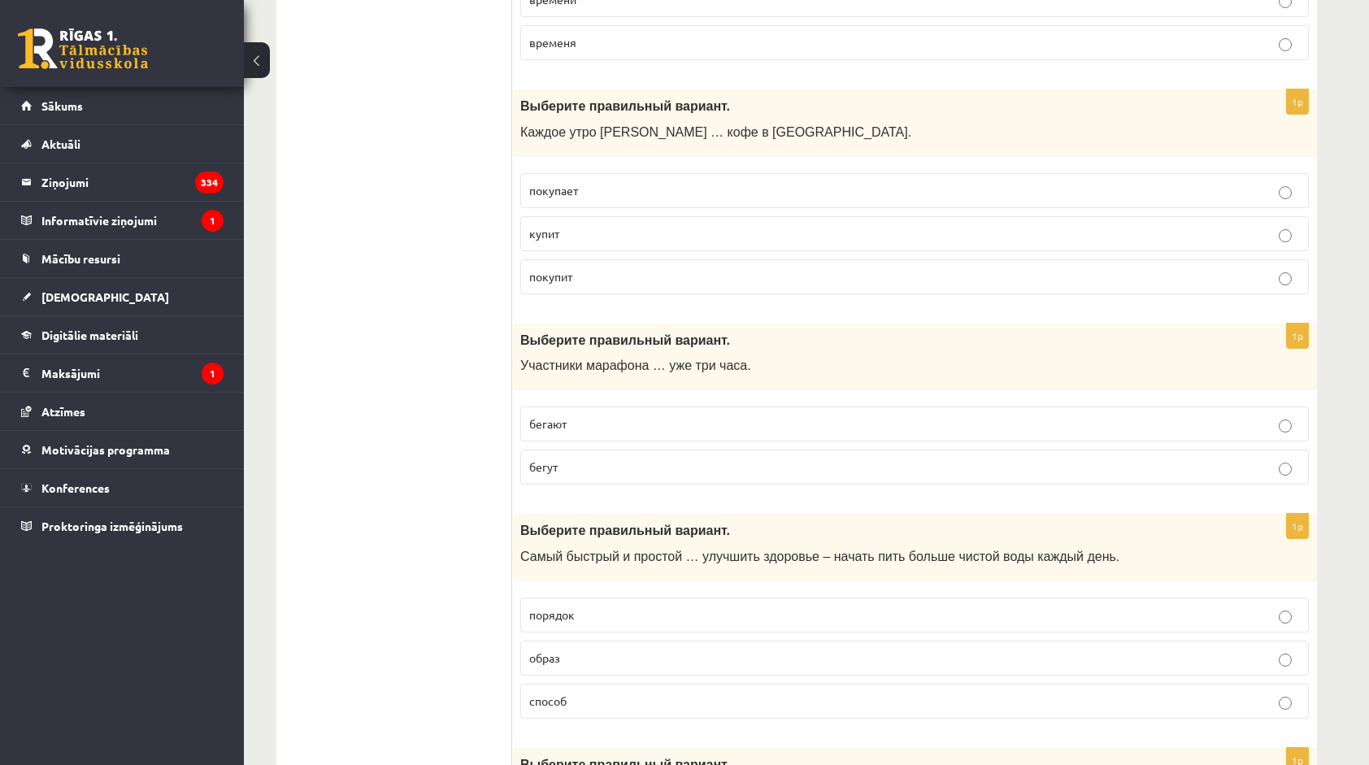
scroll to position [3252, 0]
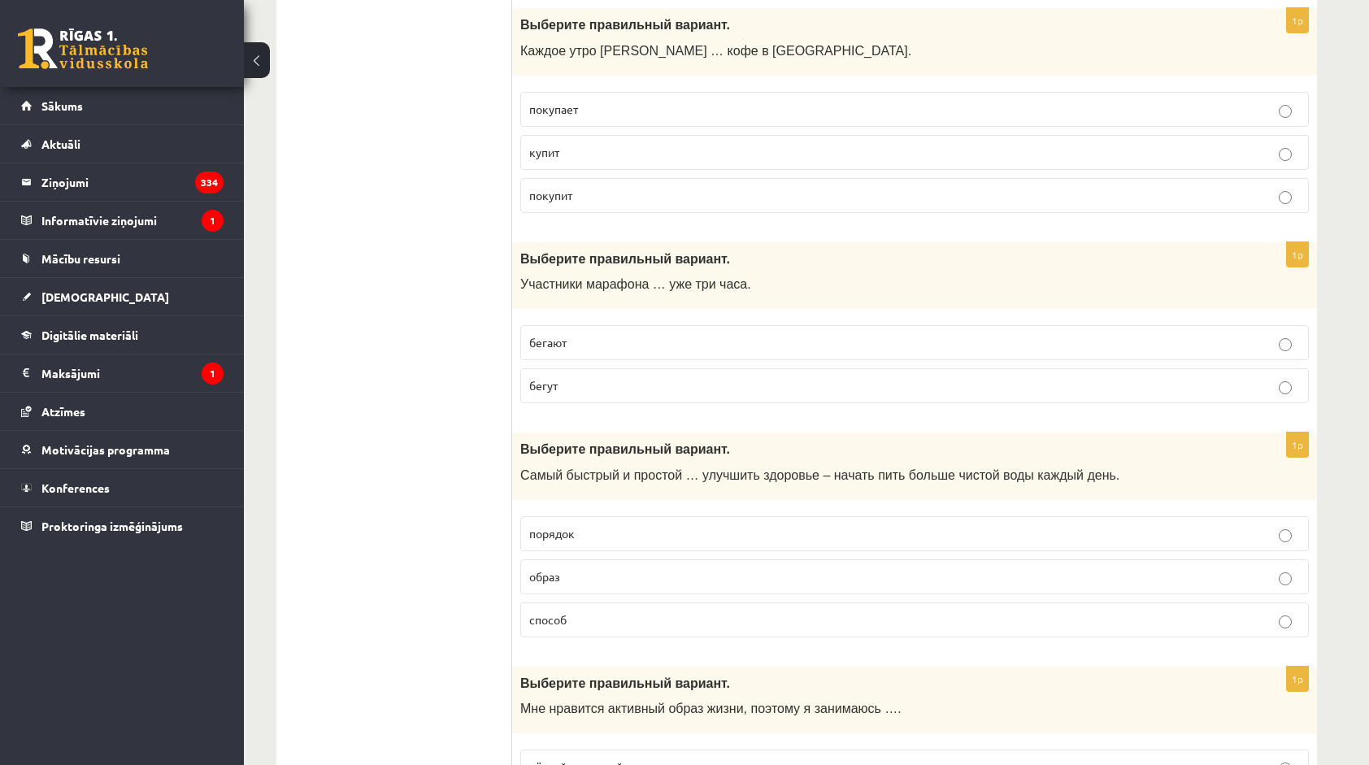
click at [569, 102] on span "покупает" at bounding box center [553, 109] width 49 height 15
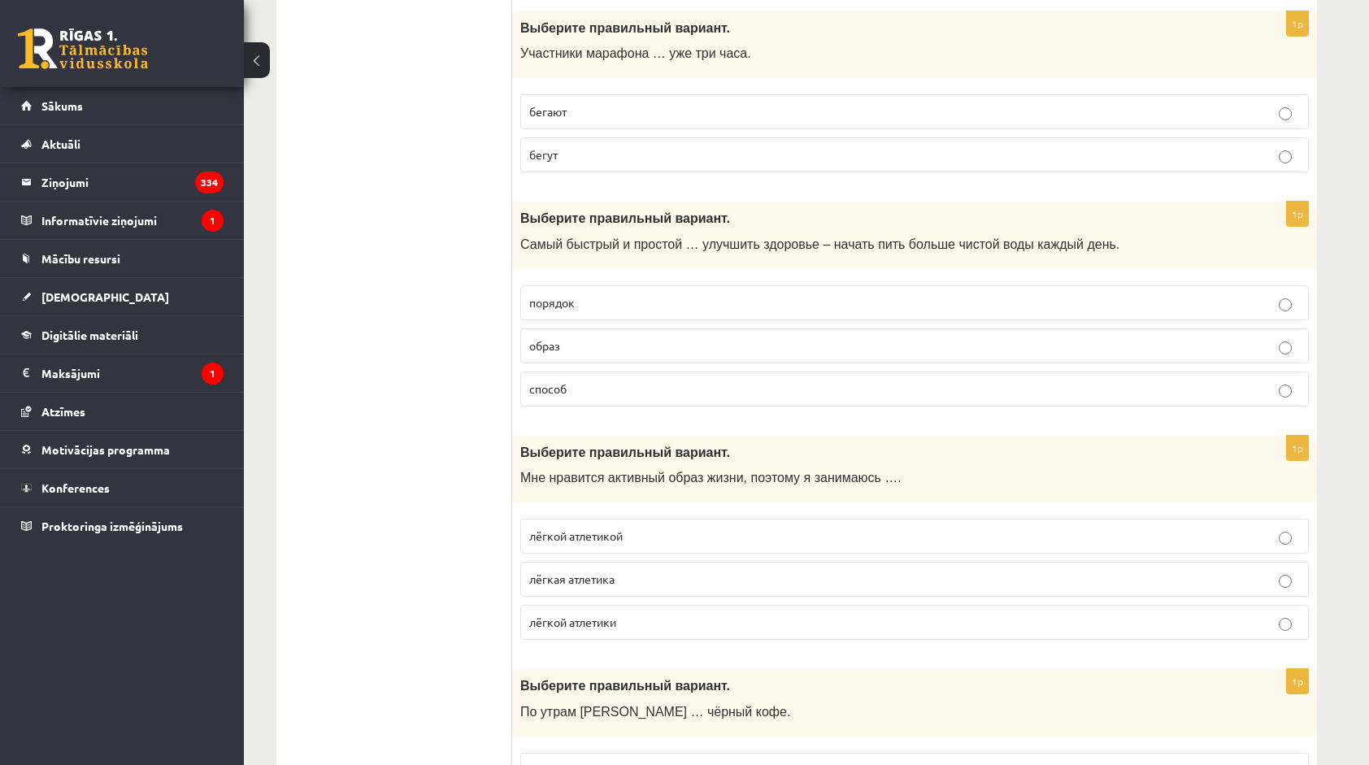
scroll to position [3496, 0]
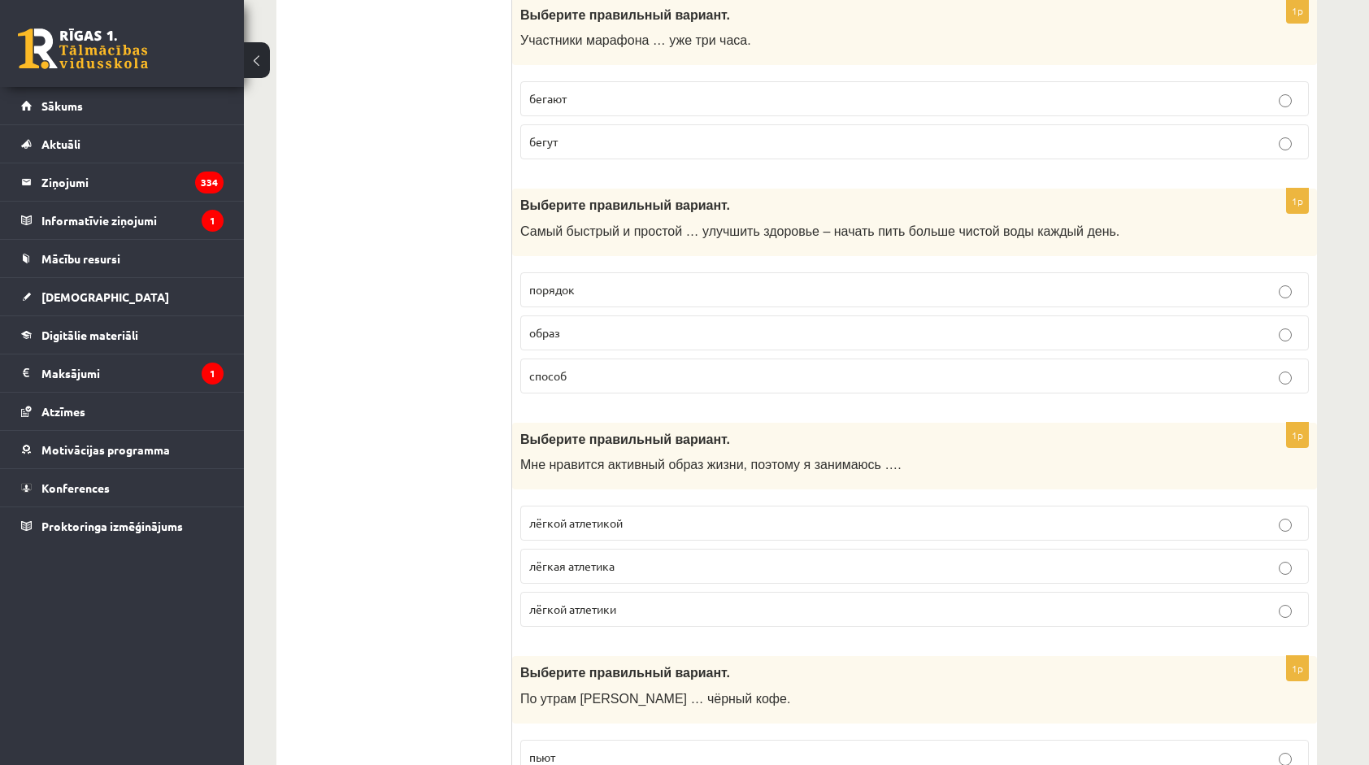
click at [551, 127] on label "бегут" at bounding box center [914, 141] width 789 height 35
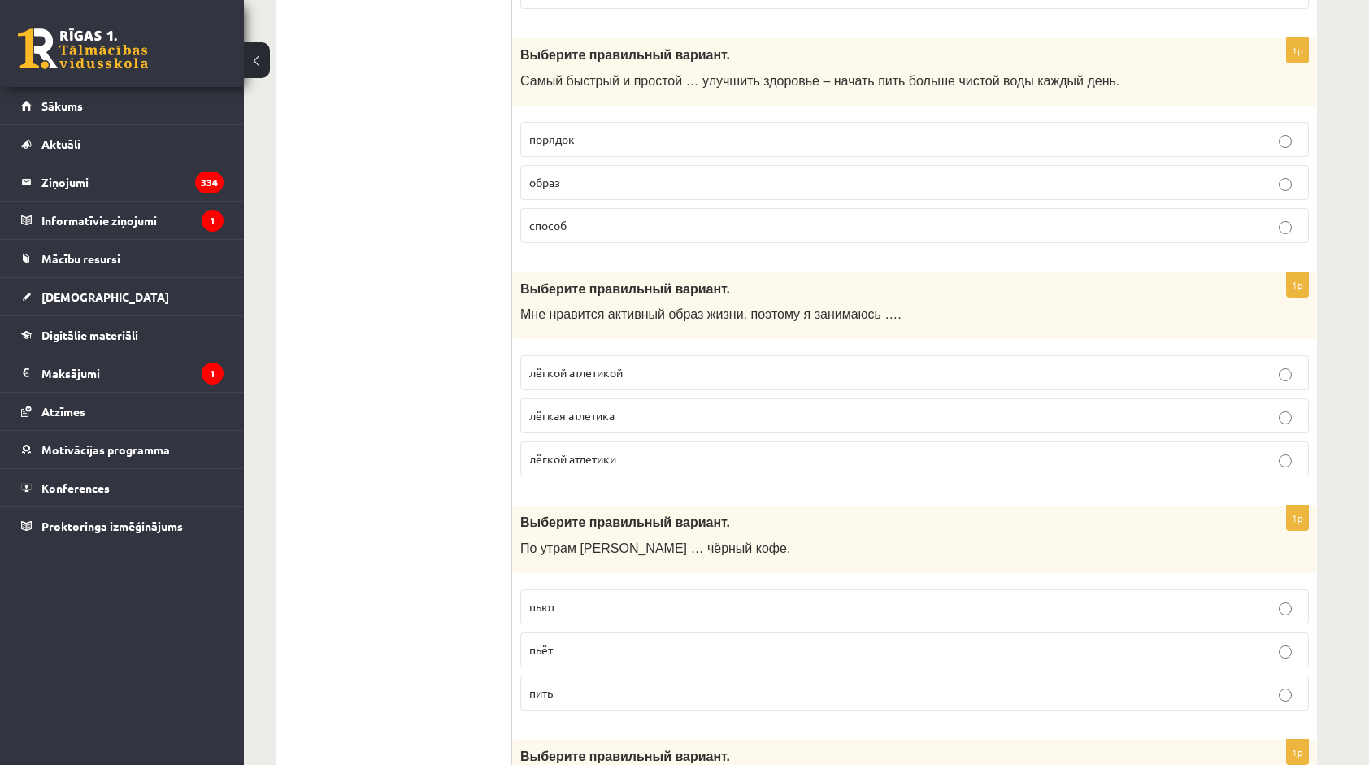
scroll to position [3659, 0]
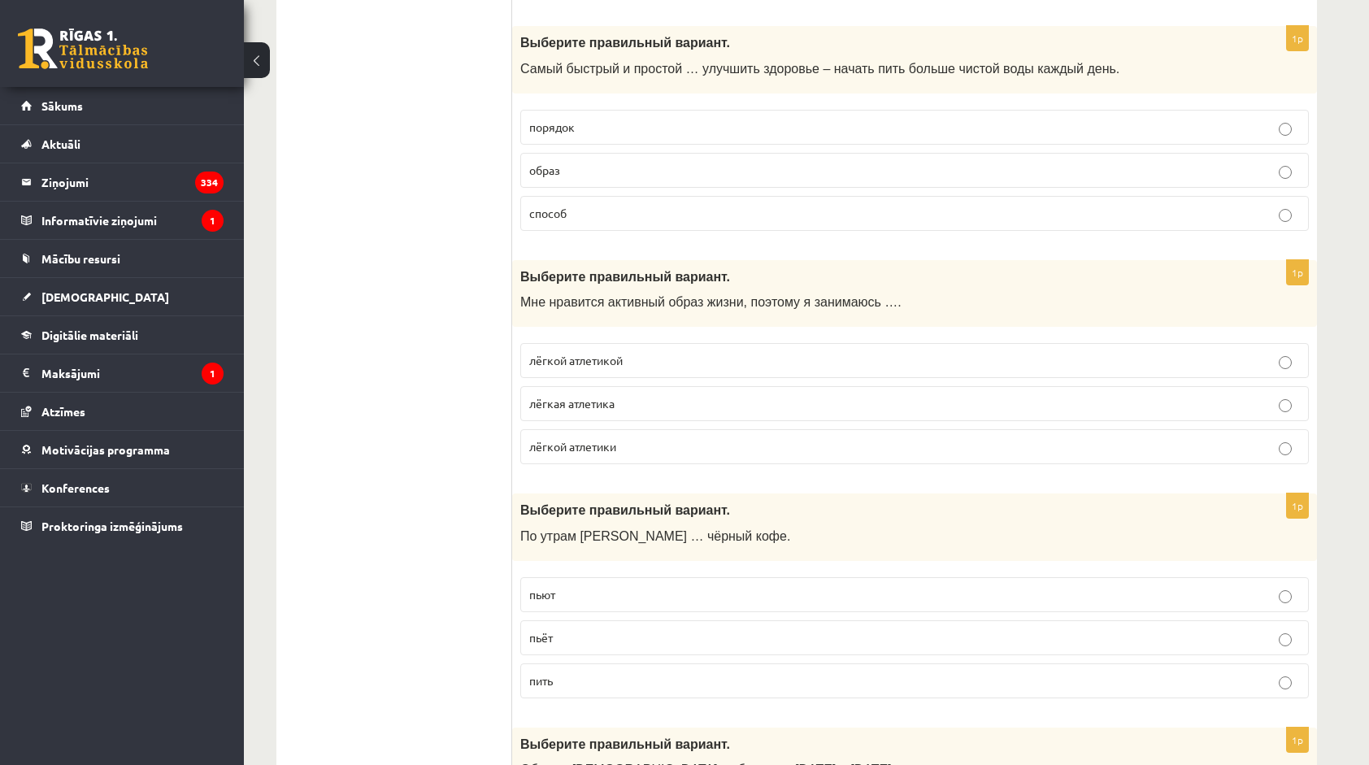
click at [585, 205] on p "способ" at bounding box center [914, 213] width 771 height 17
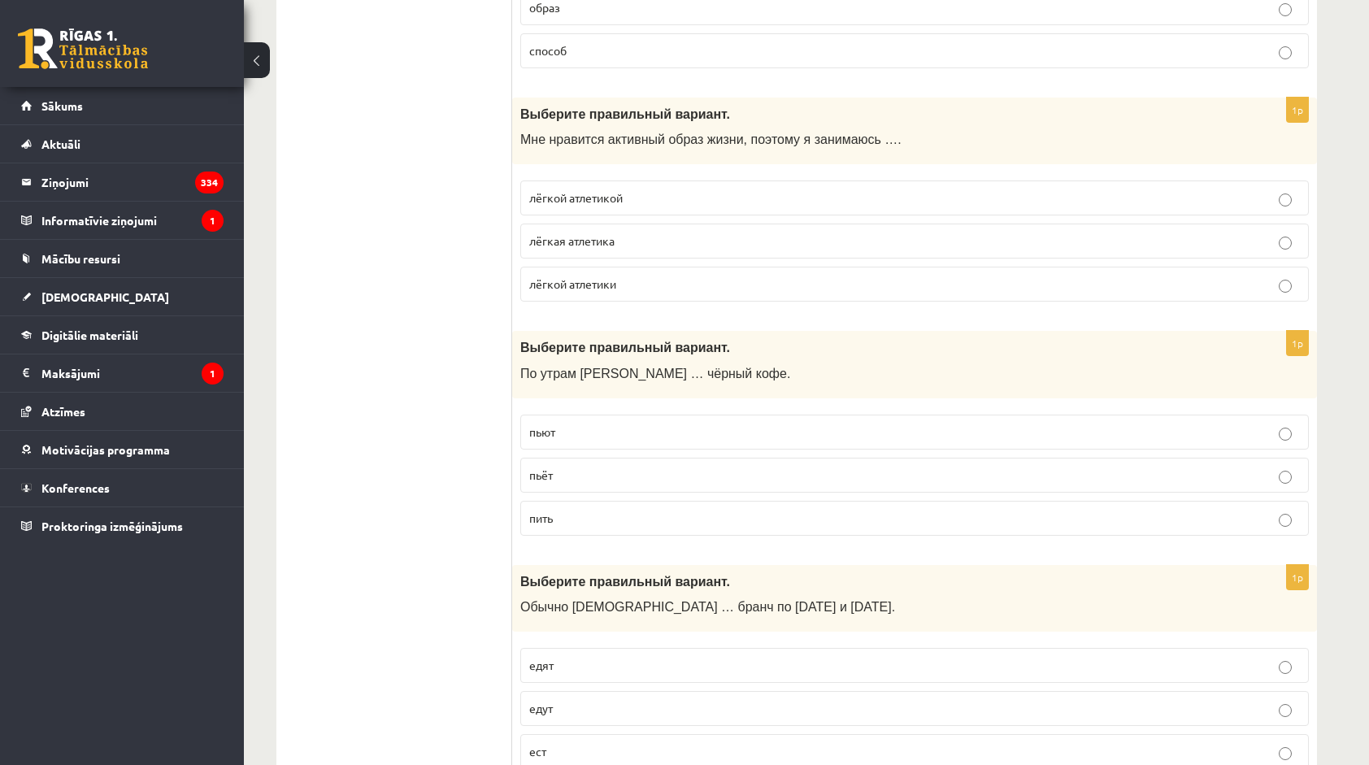
scroll to position [3903, 0]
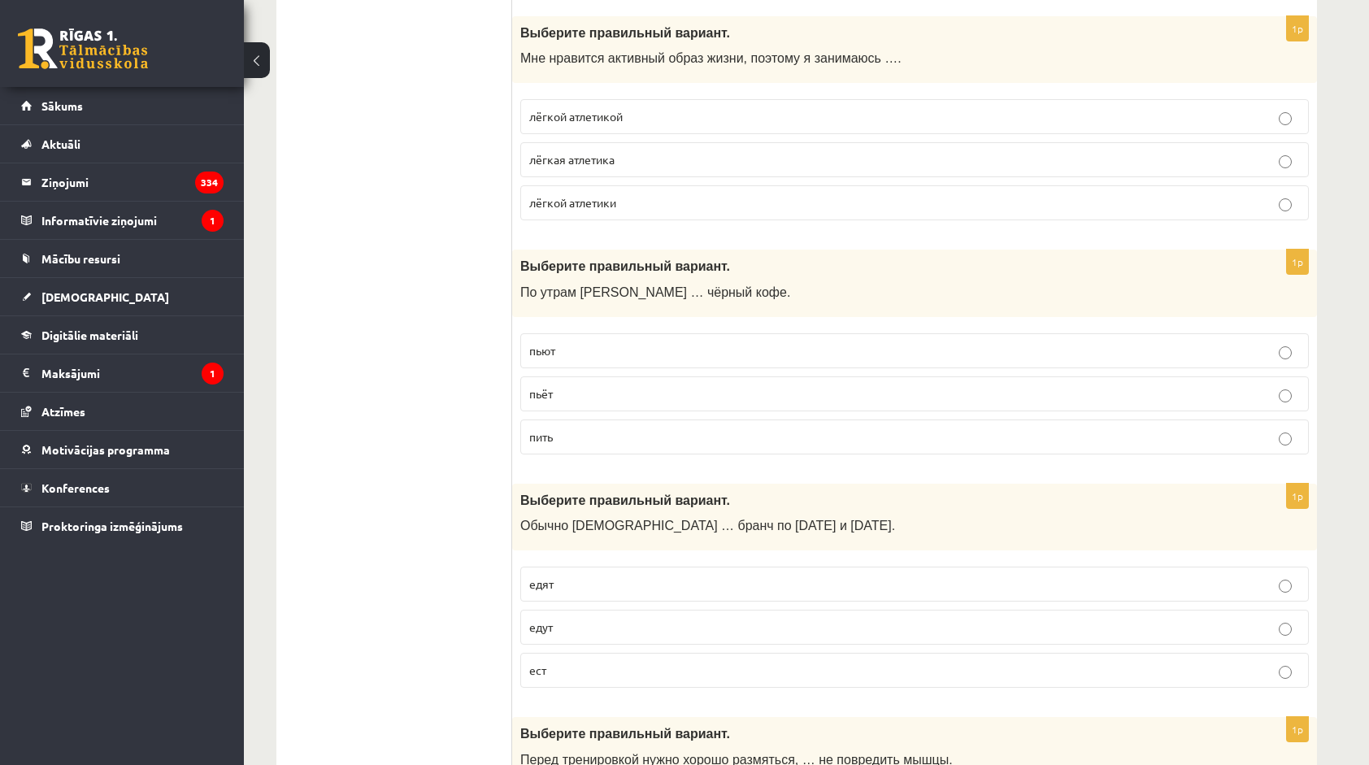
click at [603, 109] on span "лёгкой атлетикой" at bounding box center [576, 116] width 94 height 15
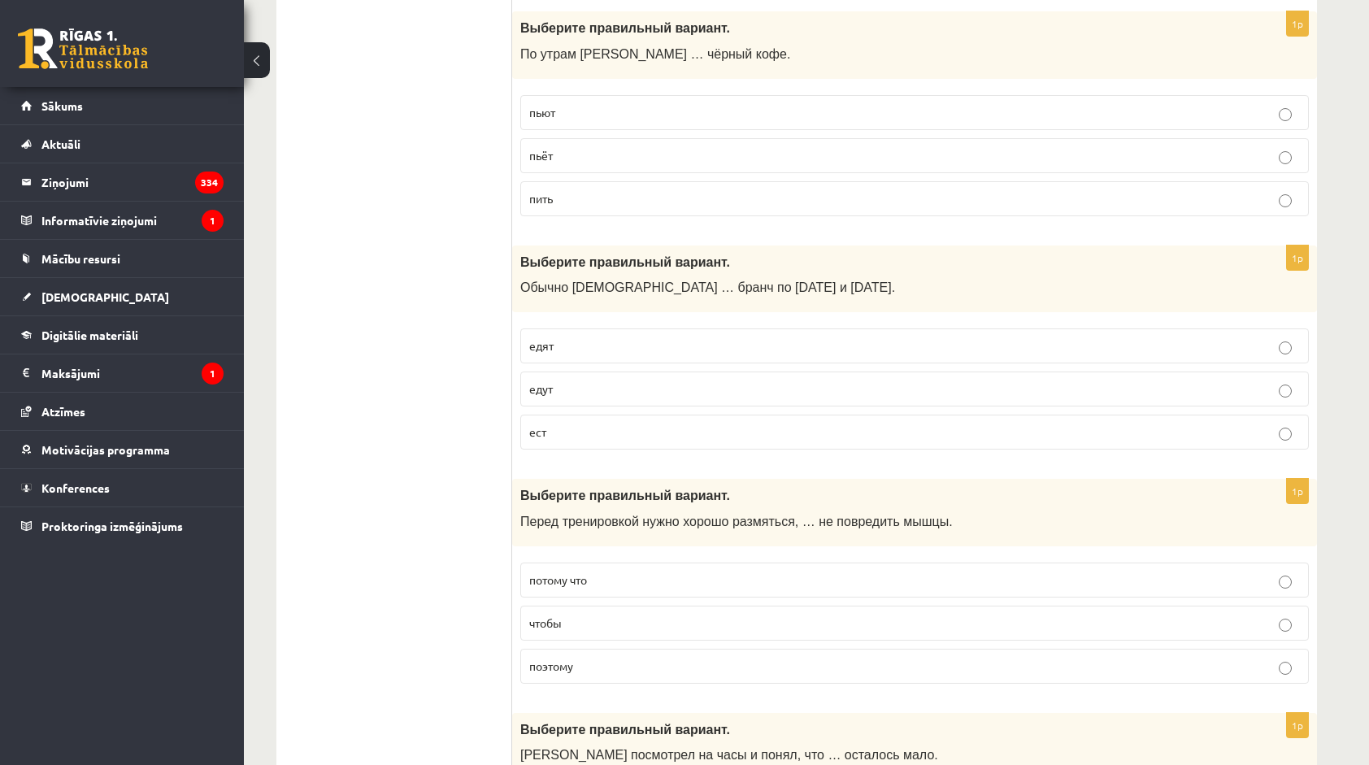
scroll to position [4147, 0]
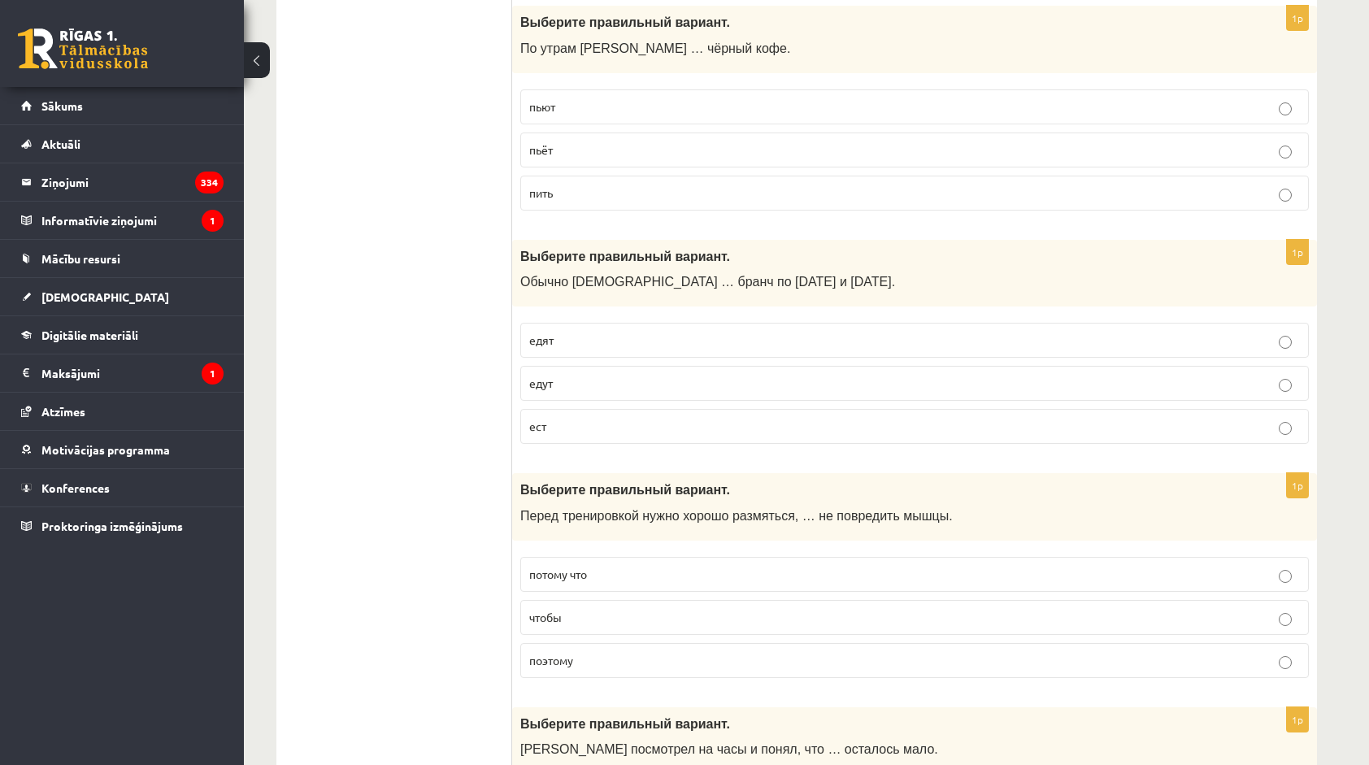
click at [561, 141] on p "пьёт" at bounding box center [914, 149] width 771 height 17
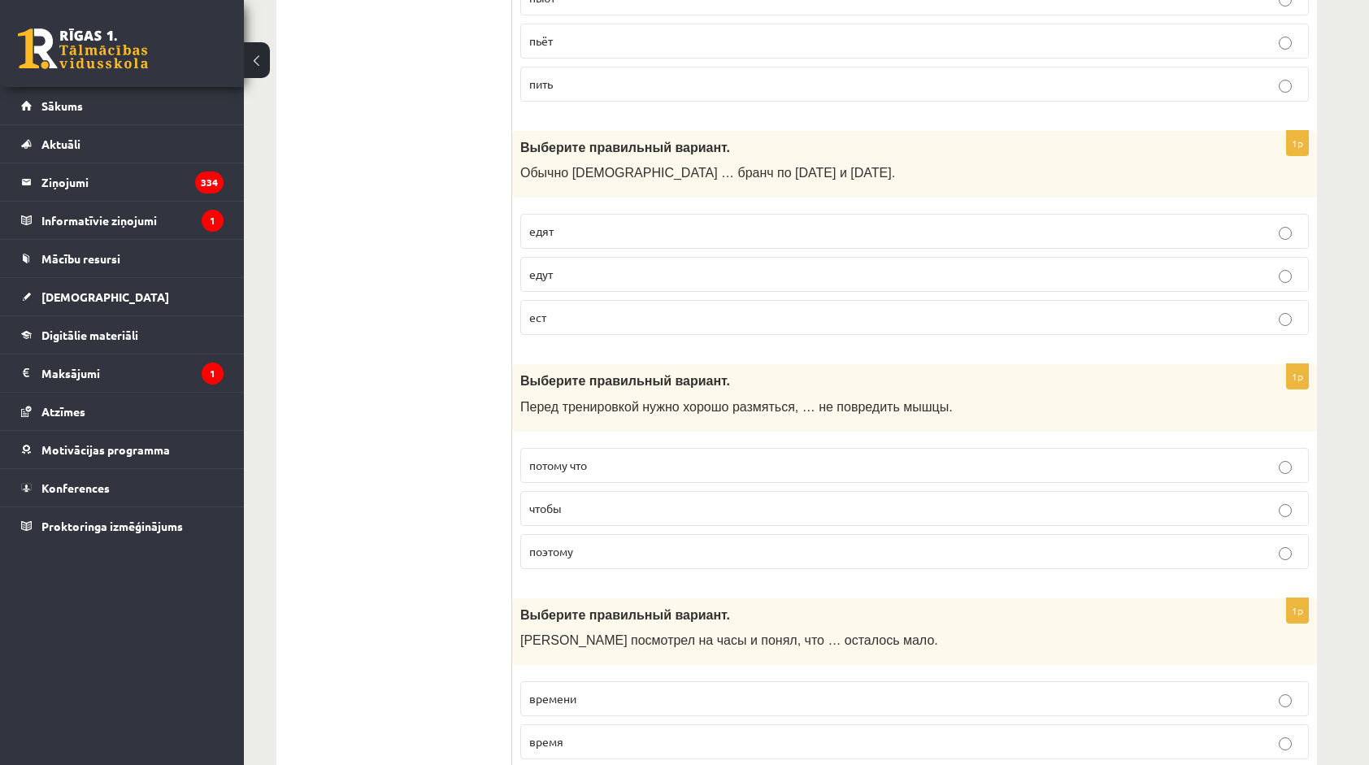
scroll to position [4309, 0]
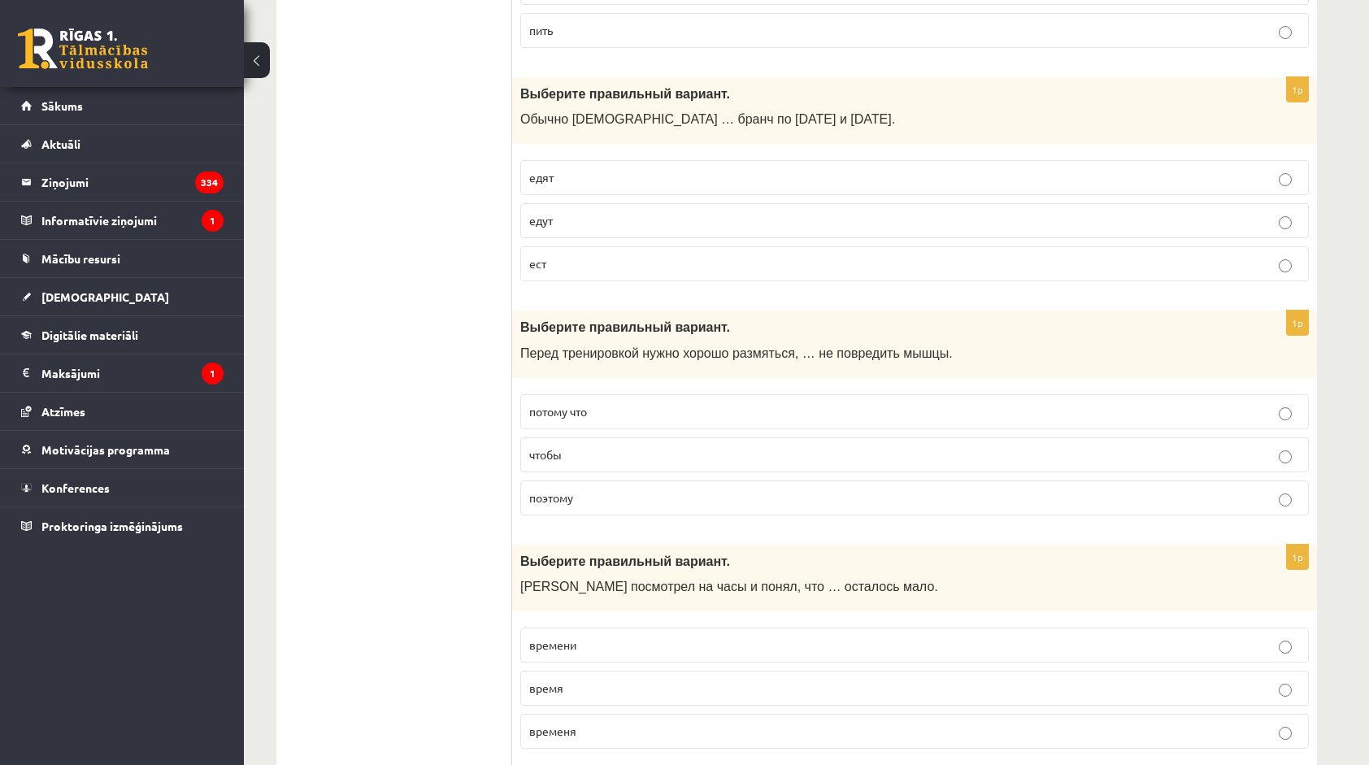
click at [575, 169] on p "едят" at bounding box center [914, 177] width 771 height 17
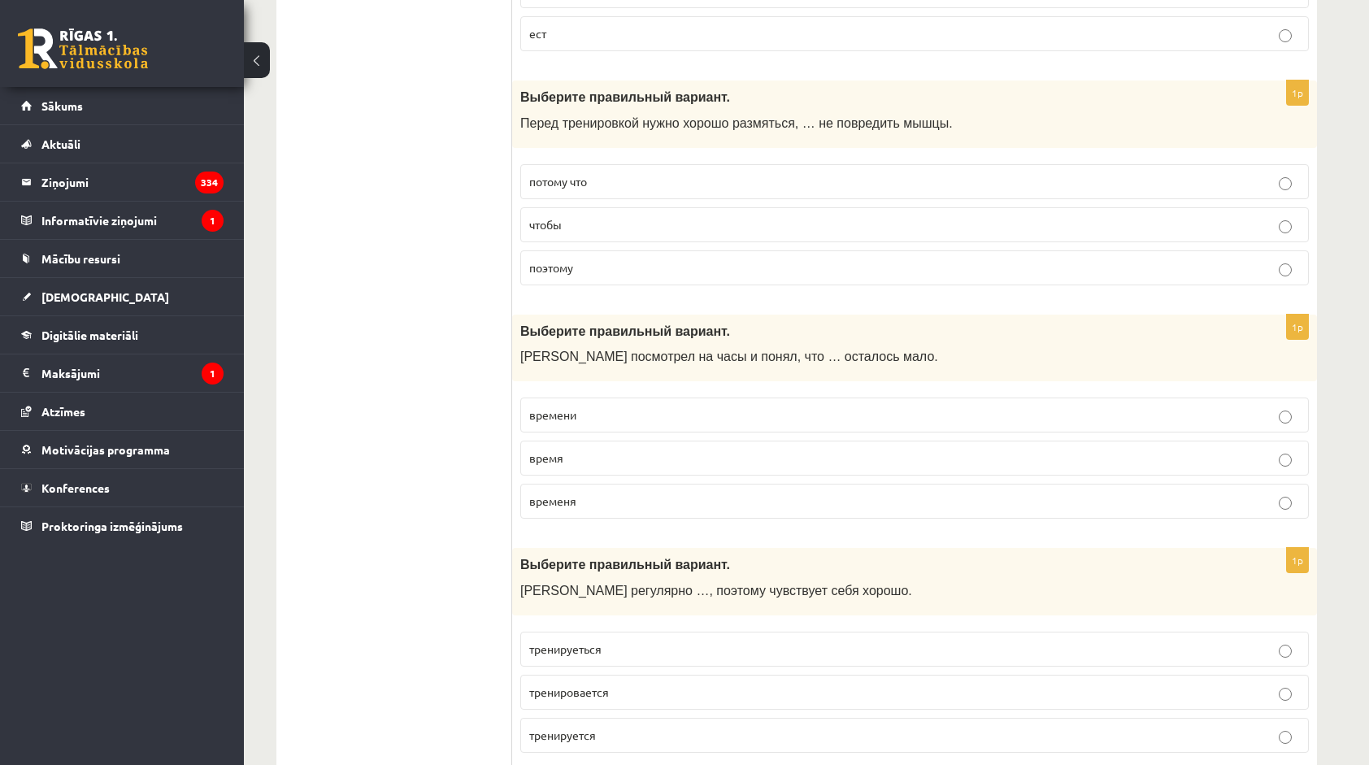
scroll to position [4553, 0]
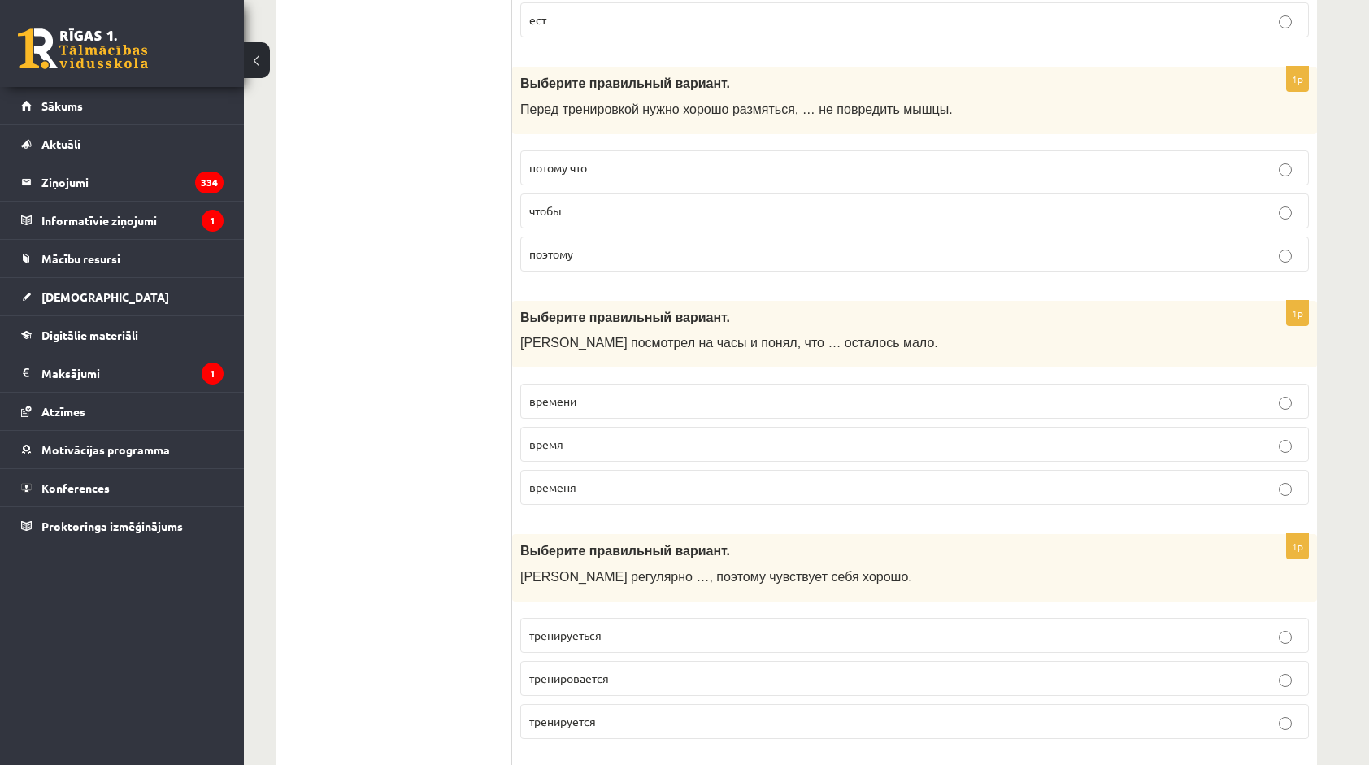
click at [568, 202] on p "чтобы" at bounding box center [914, 210] width 771 height 17
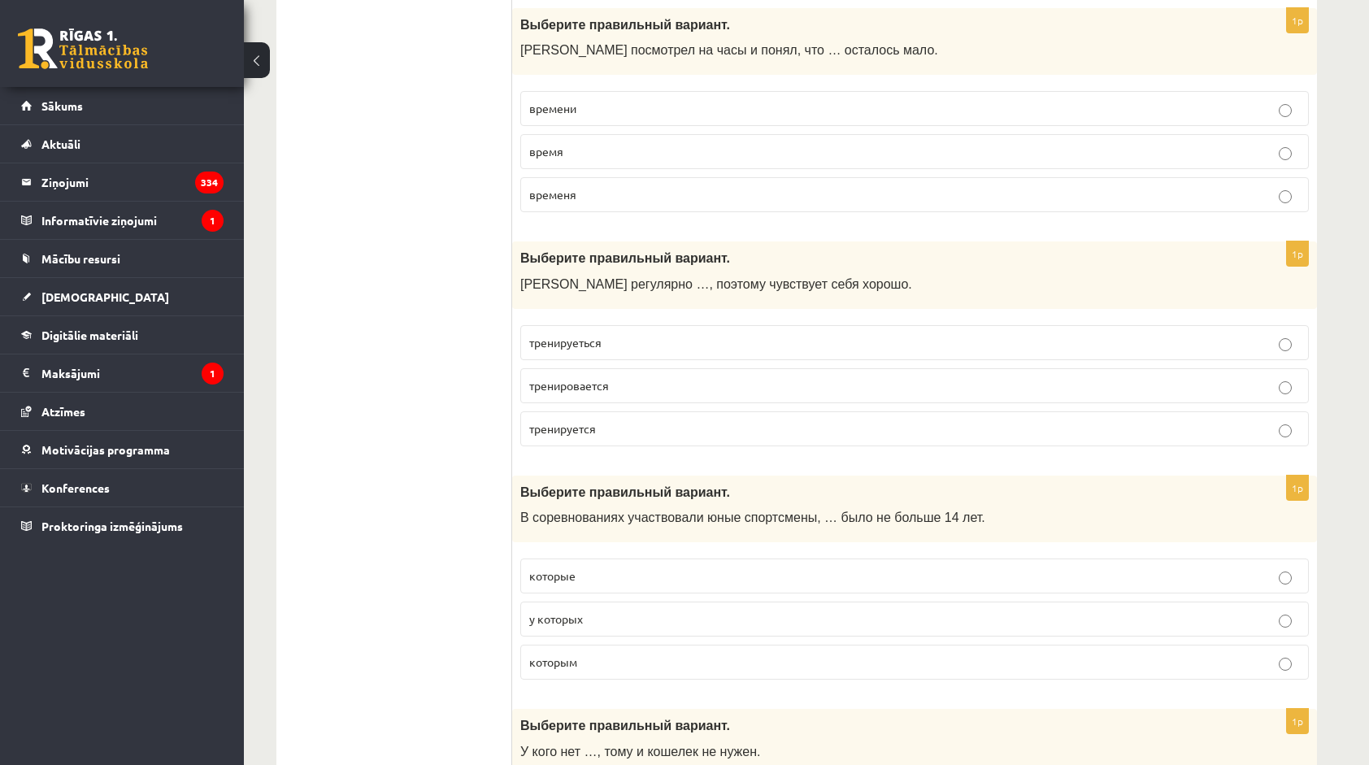
scroll to position [4797, 0]
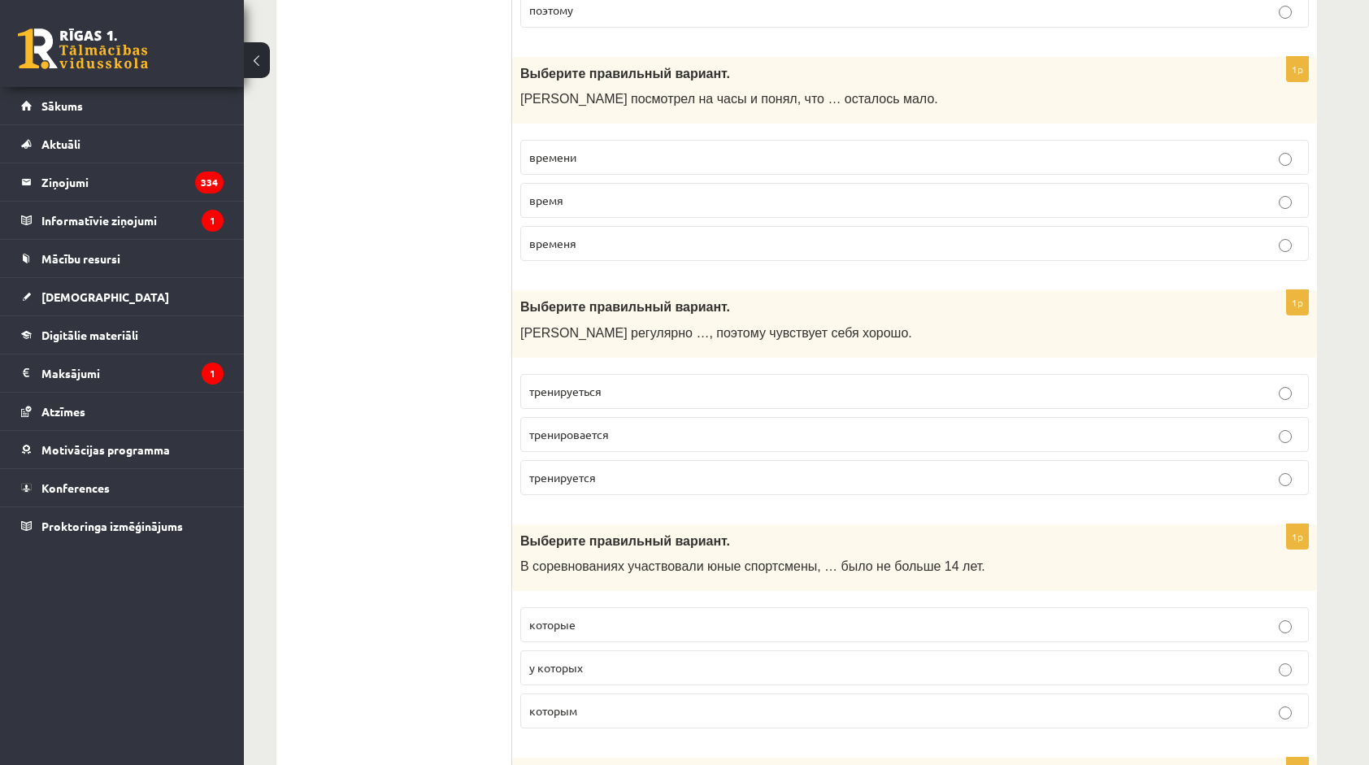
click at [569, 150] on span "времени" at bounding box center [552, 157] width 47 height 15
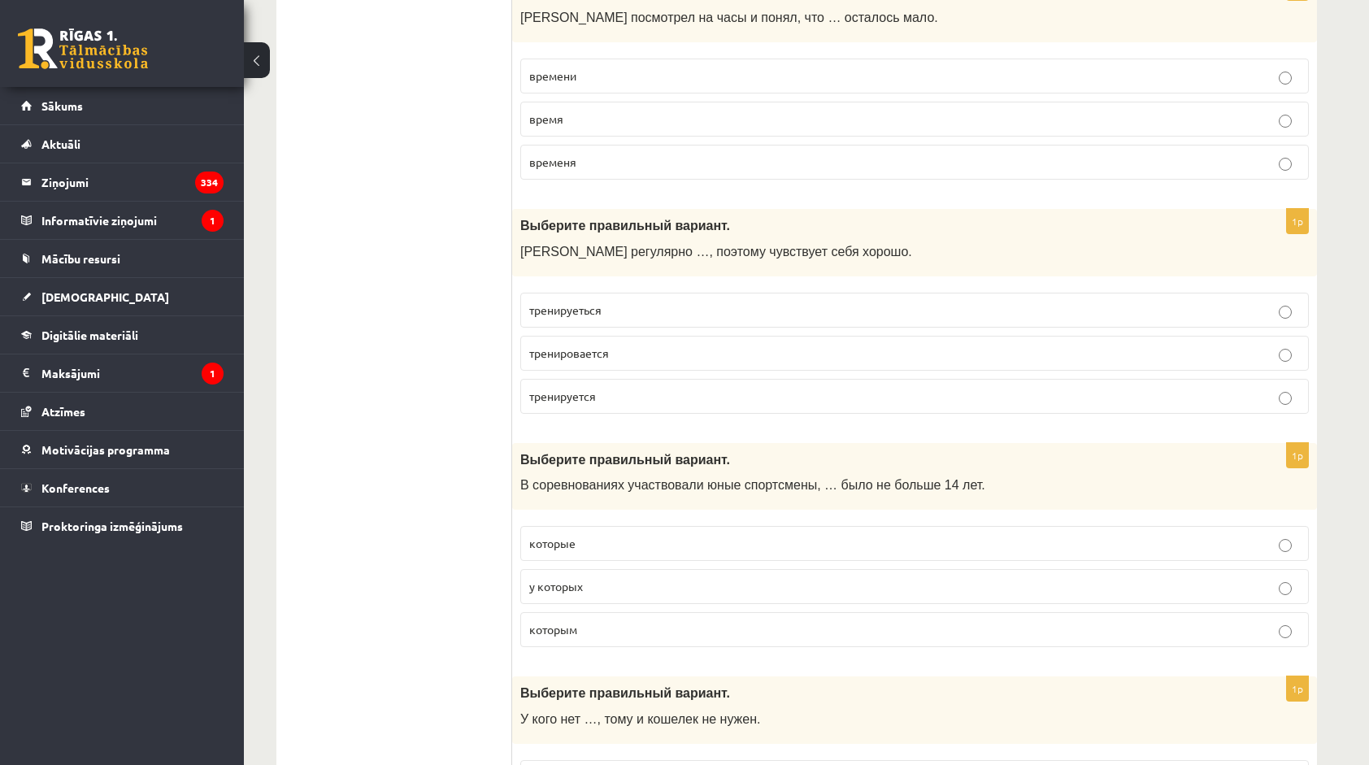
scroll to position [4960, 0]
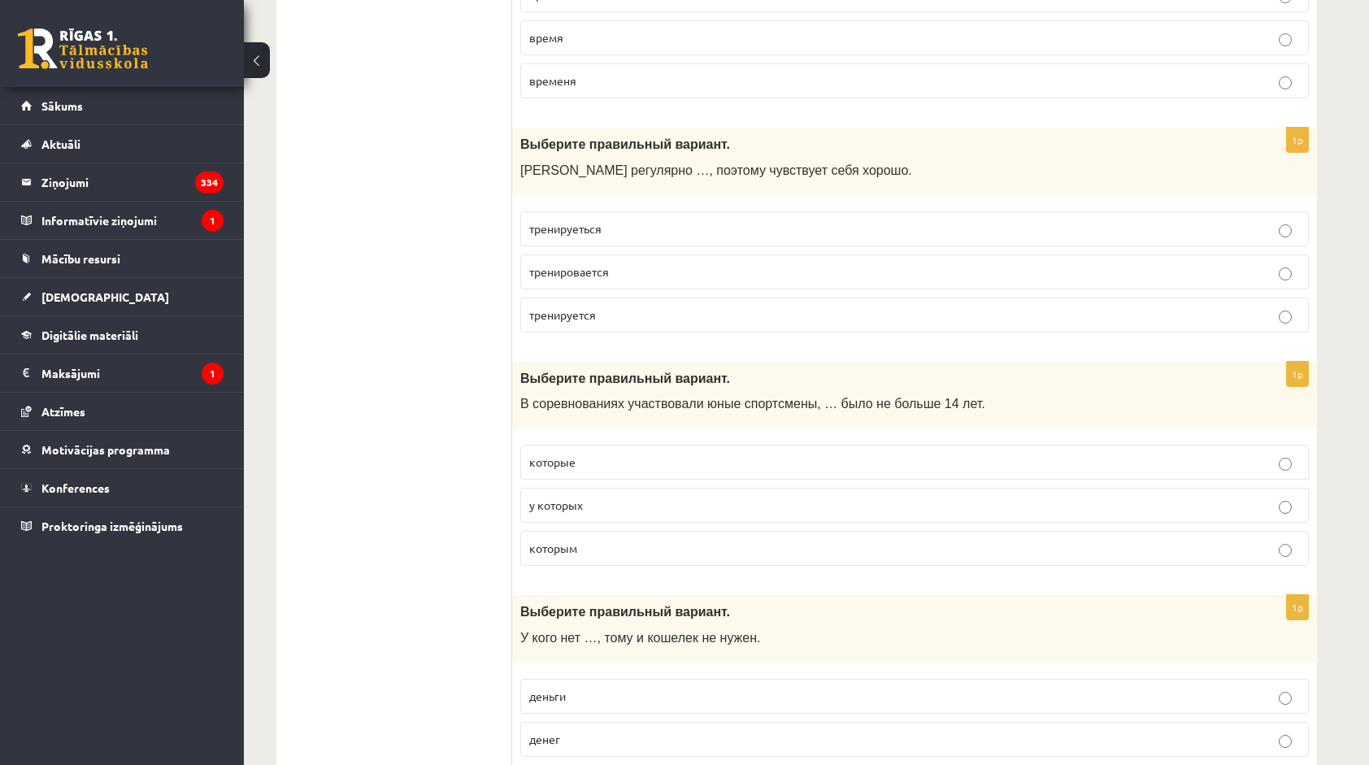
click at [582, 307] on span "тренируется" at bounding box center [562, 314] width 67 height 15
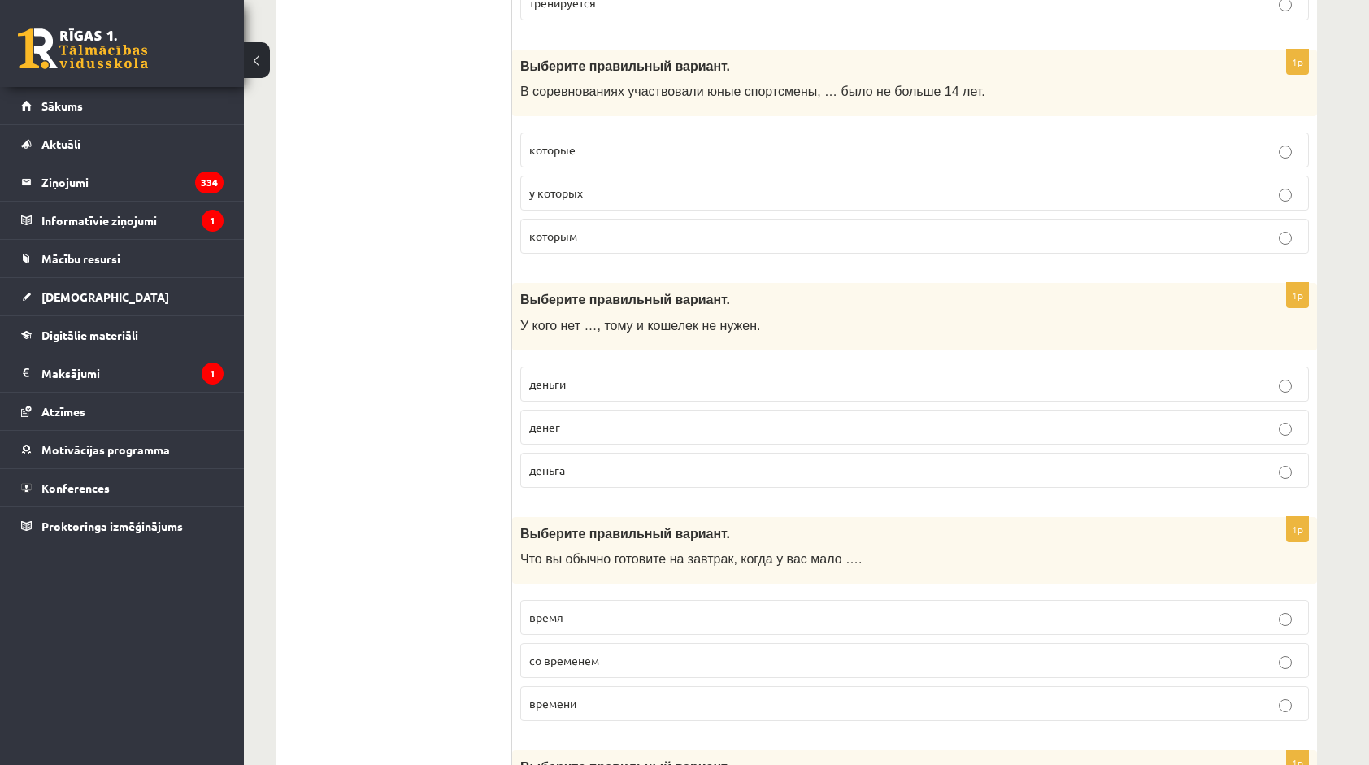
scroll to position [5285, 0]
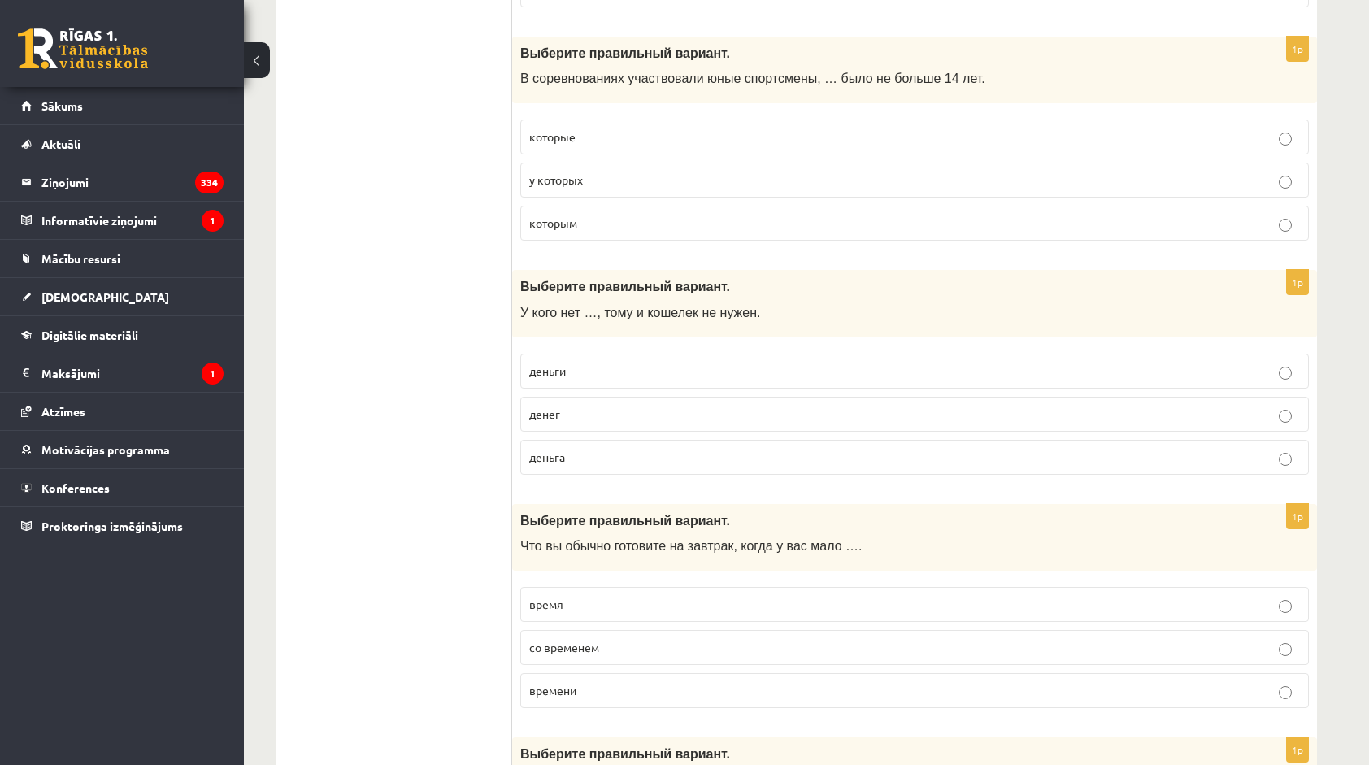
click at [576, 215] on span "которым" at bounding box center [553, 222] width 48 height 15
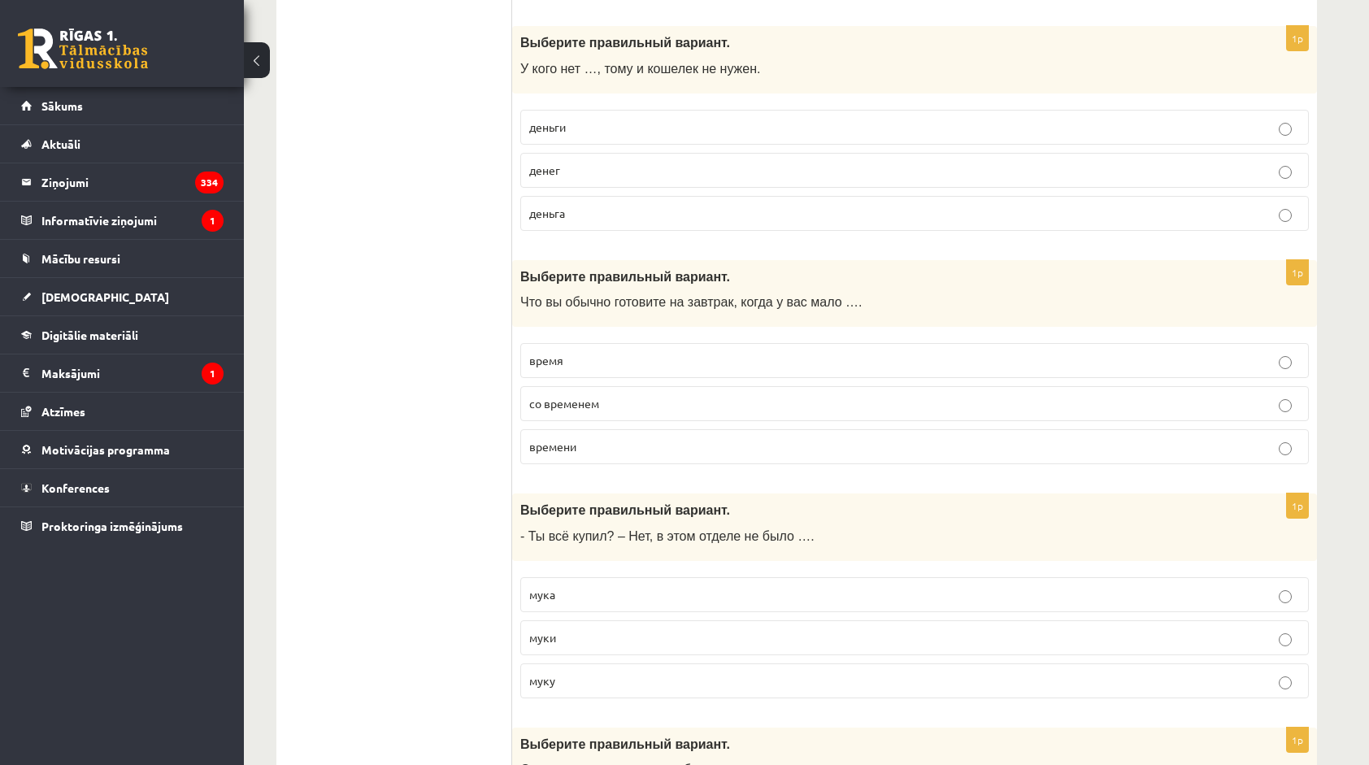
click at [570, 162] on p "денег" at bounding box center [914, 170] width 771 height 17
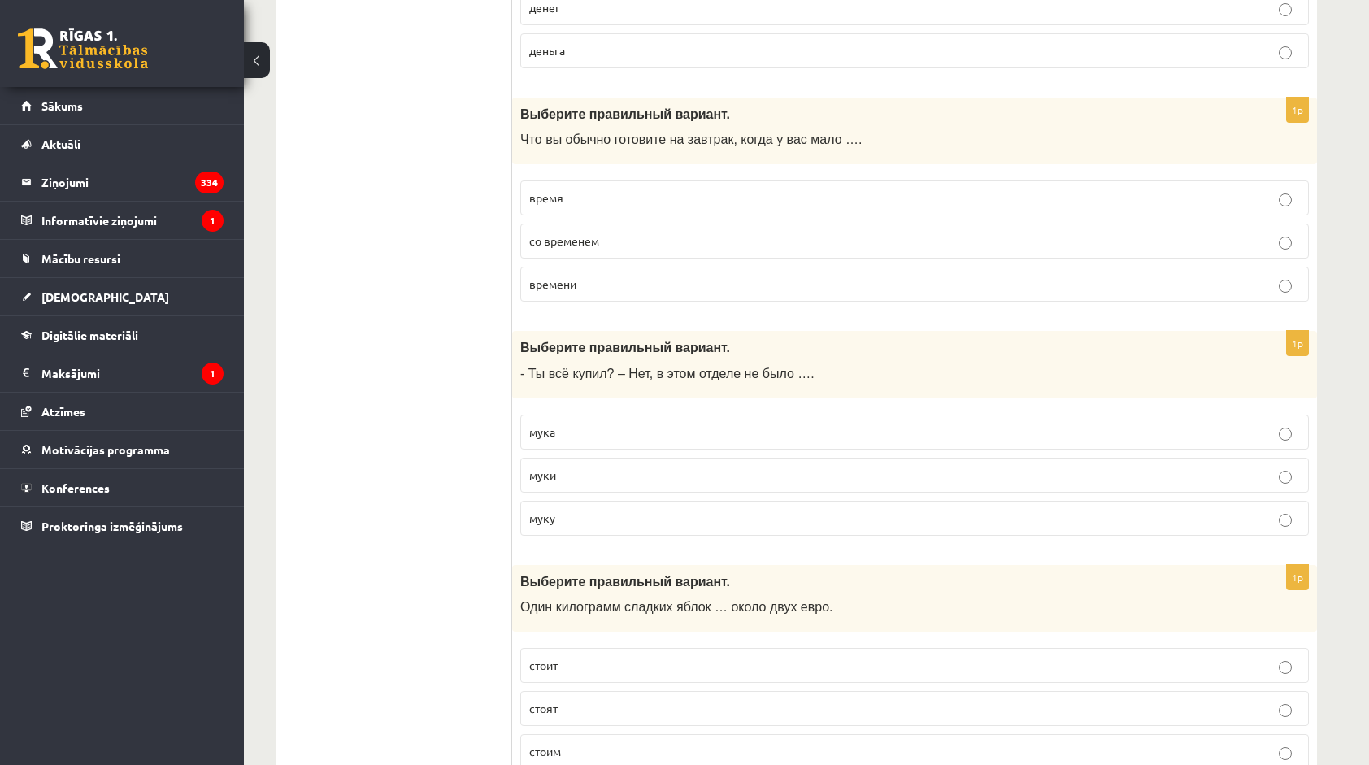
scroll to position [5773, 0]
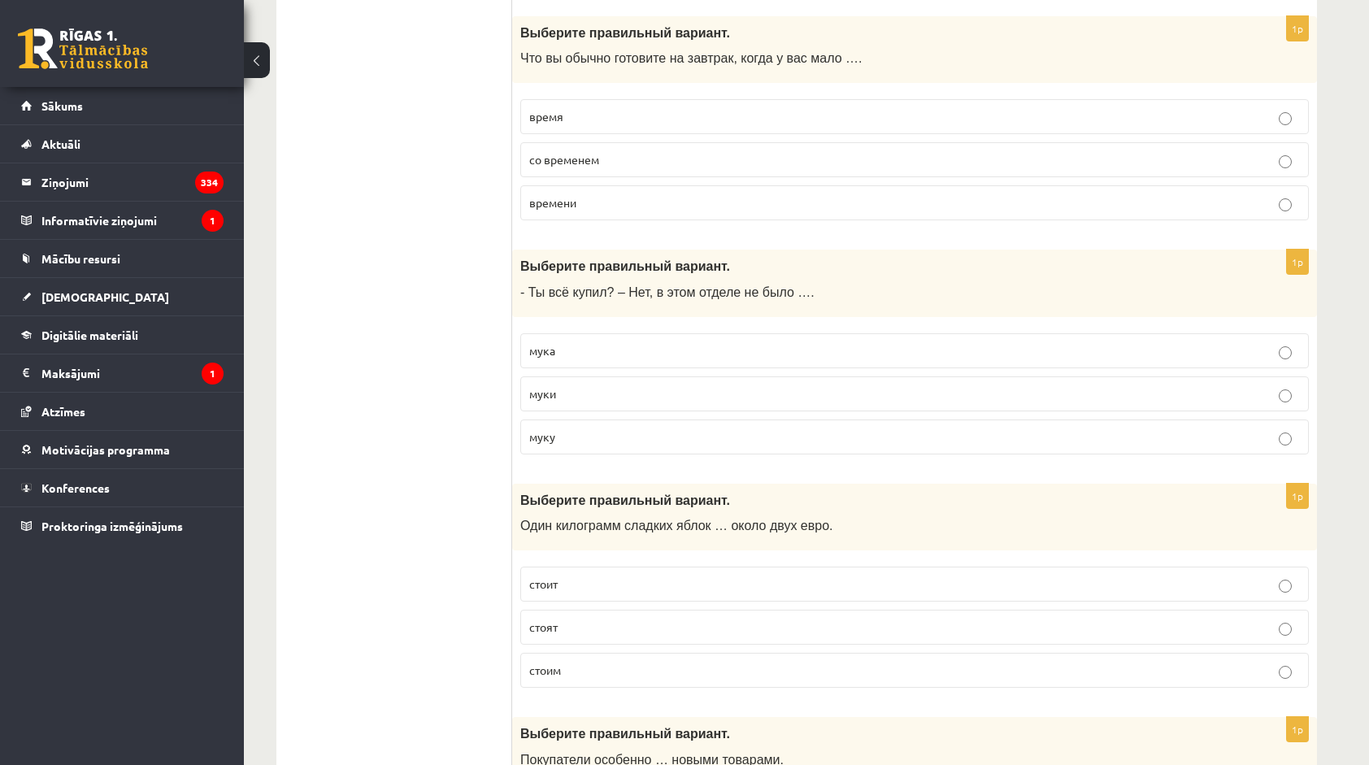
click at [568, 195] on span "времени" at bounding box center [552, 202] width 47 height 15
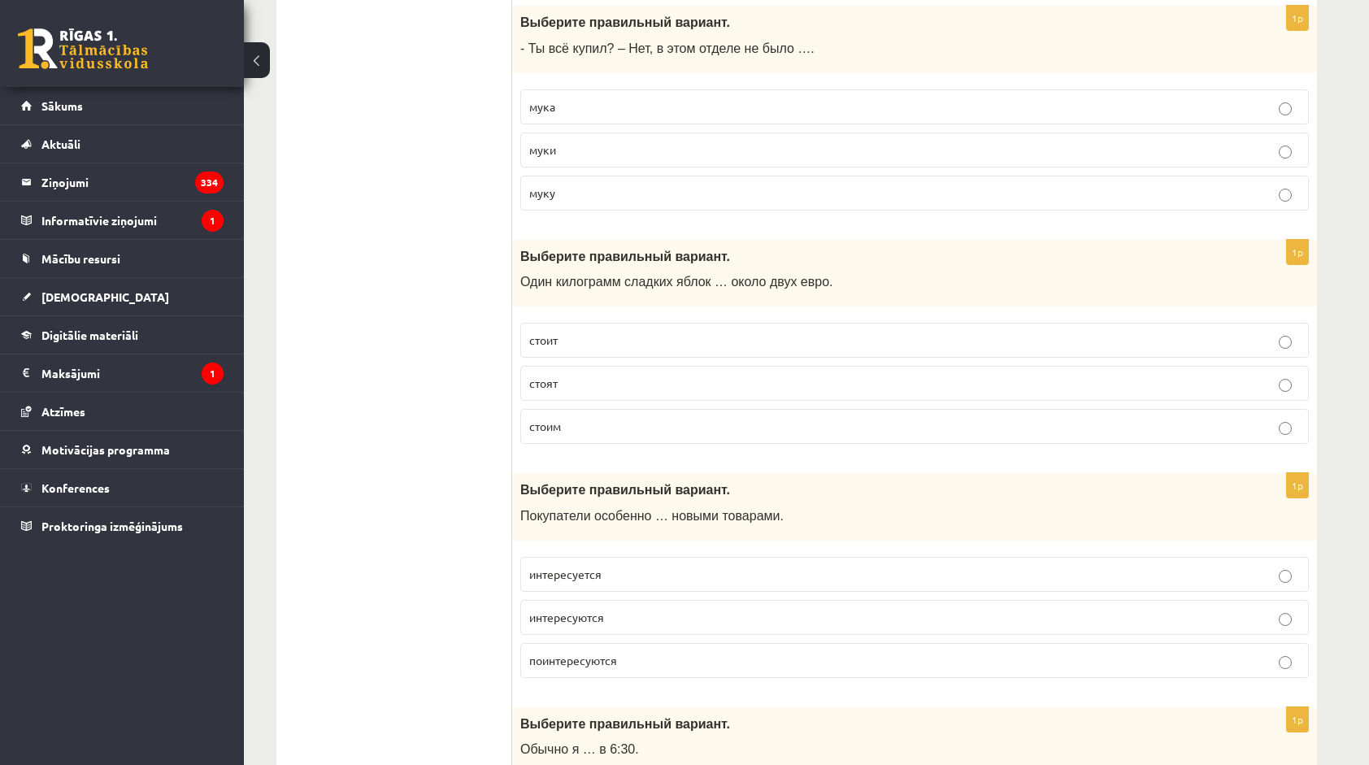
click at [556, 141] on p "муки" at bounding box center [914, 149] width 771 height 17
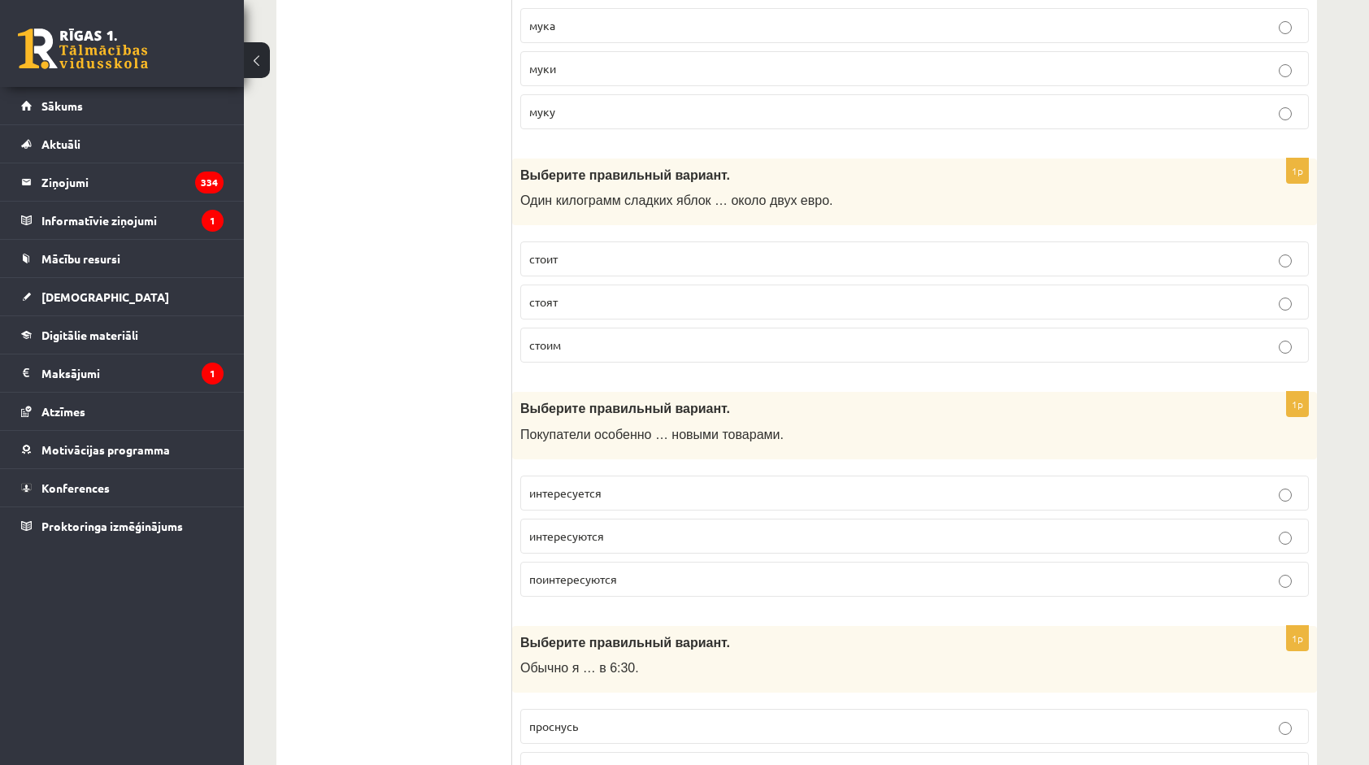
scroll to position [6176, 0]
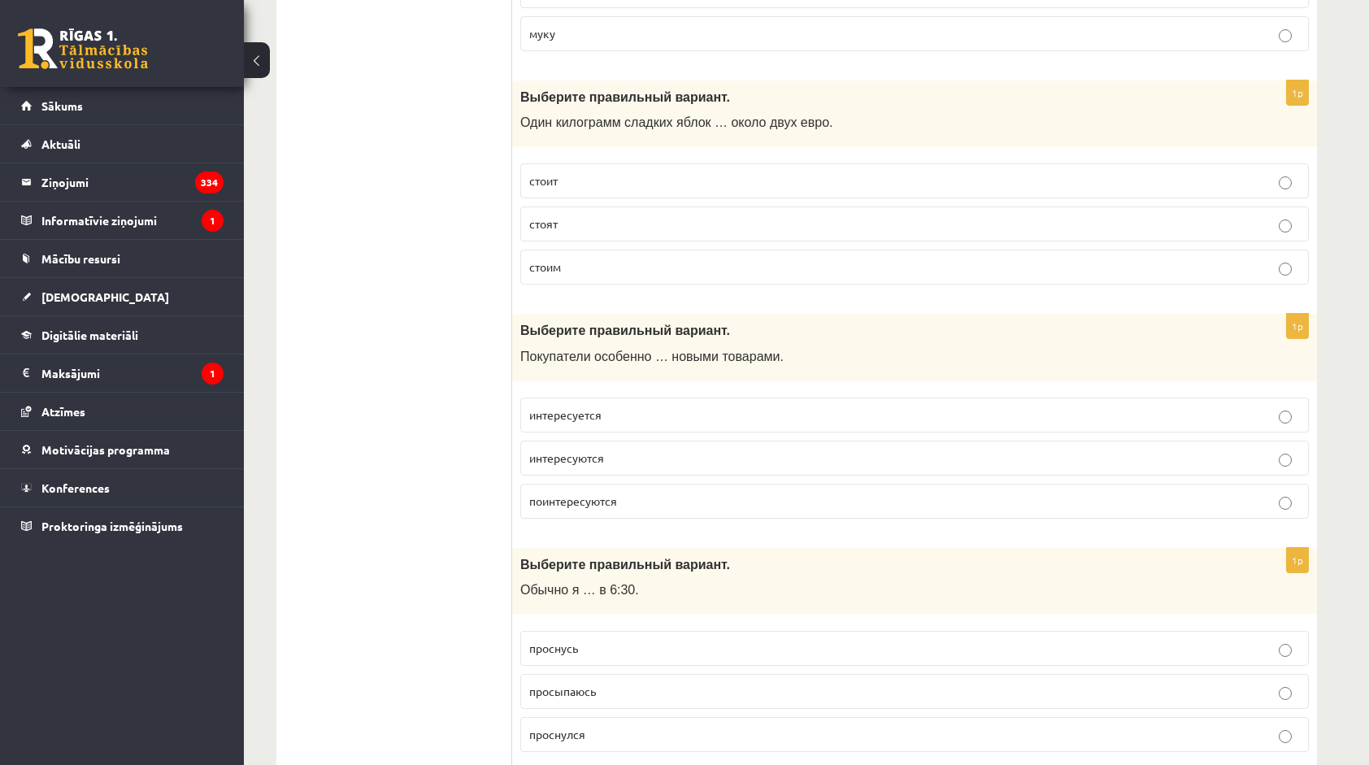
click at [533, 173] on span "стоит" at bounding box center [543, 180] width 28 height 15
click at [613, 450] on p "интересуются" at bounding box center [914, 458] width 771 height 17
click at [573, 684] on span "просыпаюсь" at bounding box center [562, 691] width 67 height 15
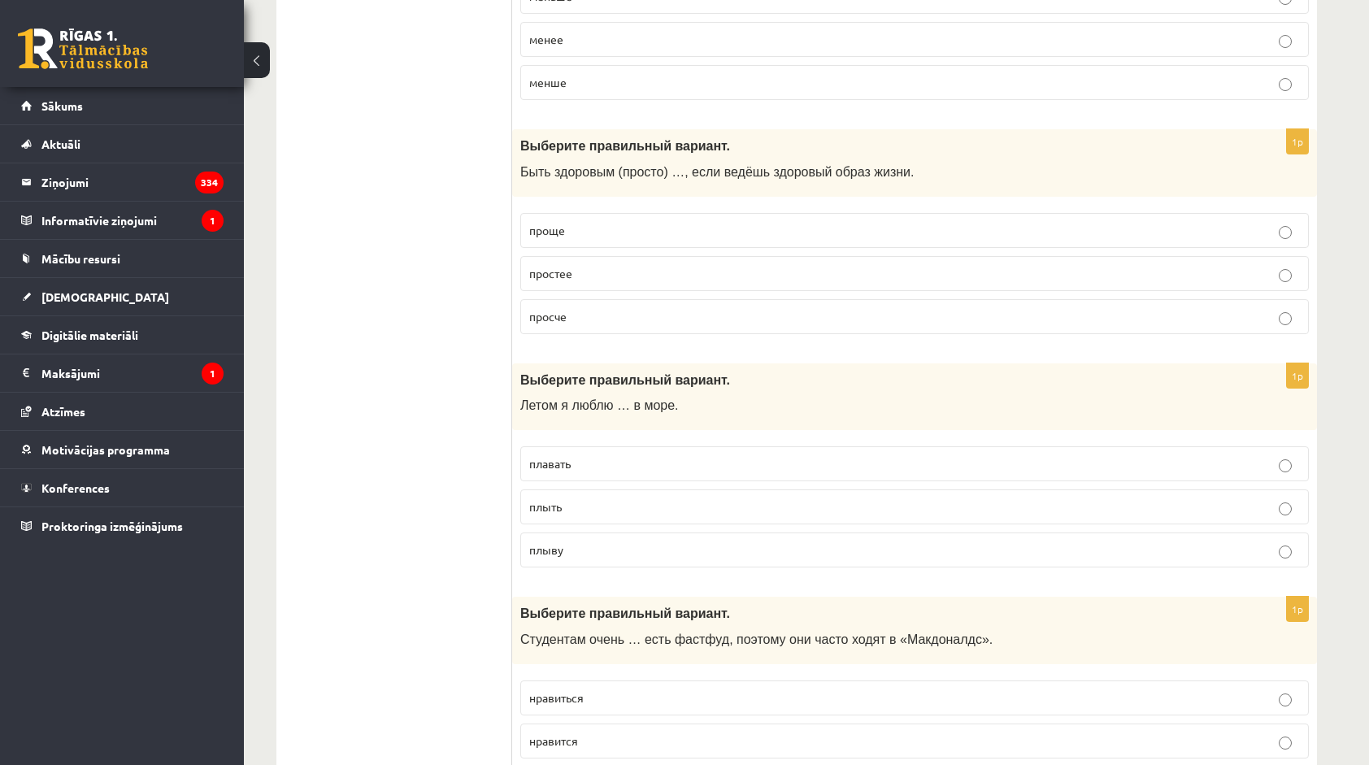
scroll to position [0, 0]
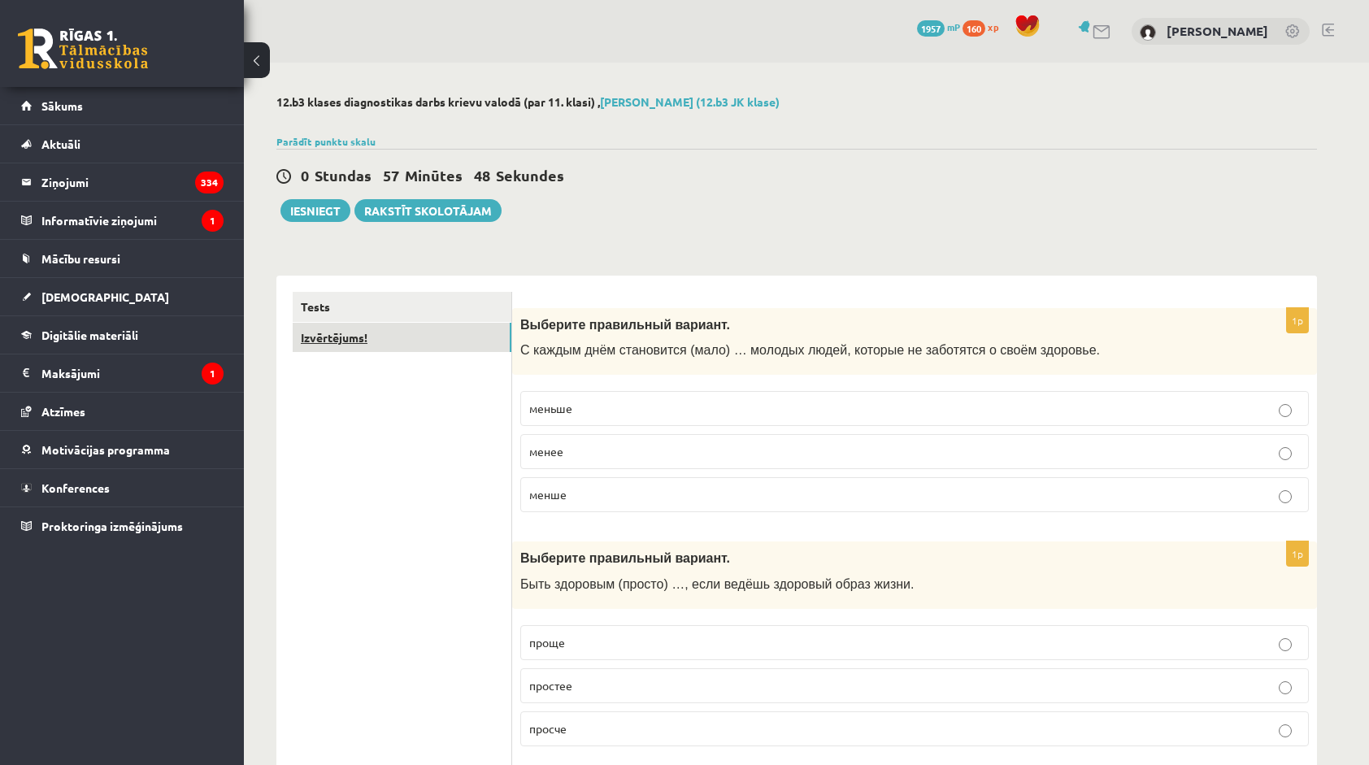
click at [387, 337] on link "Izvērtējums!" at bounding box center [402, 338] width 219 height 30
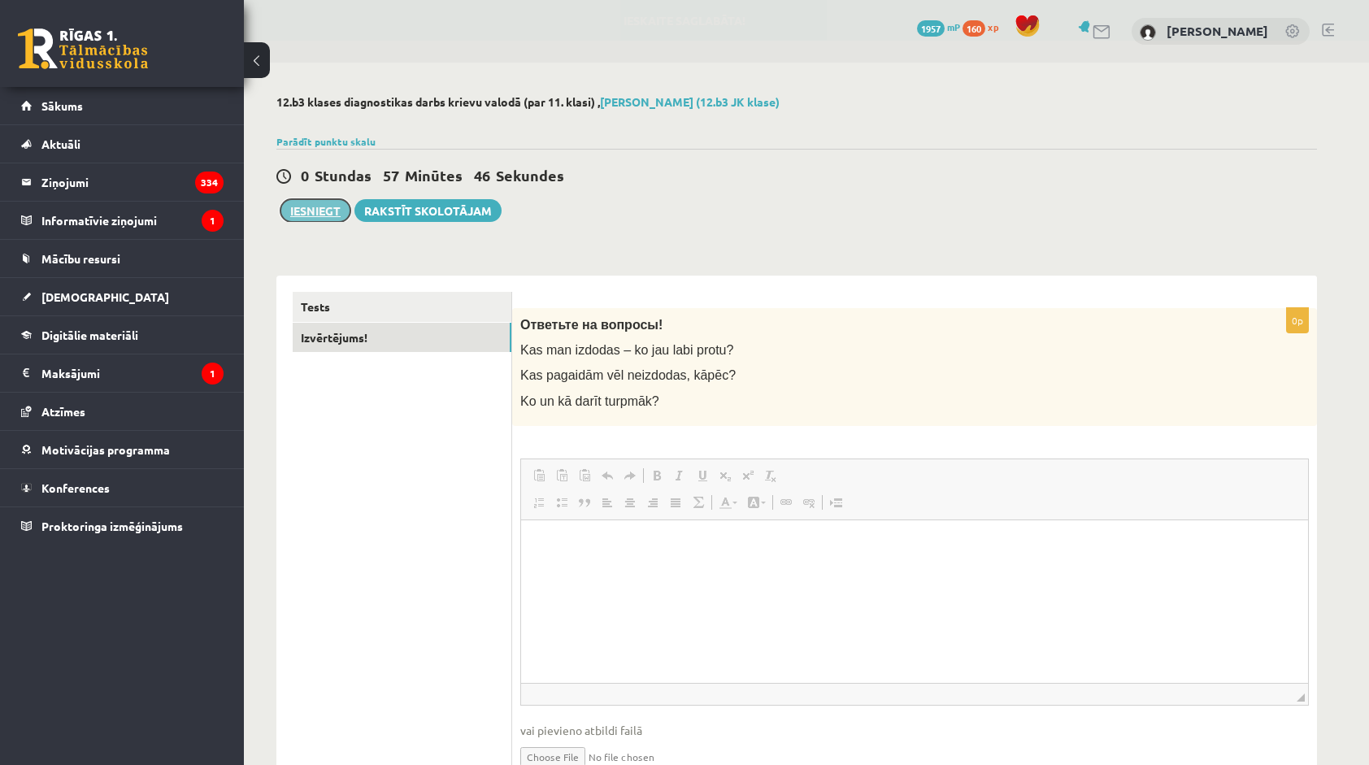
click at [311, 205] on button "Iesniegt" at bounding box center [316, 210] width 70 height 23
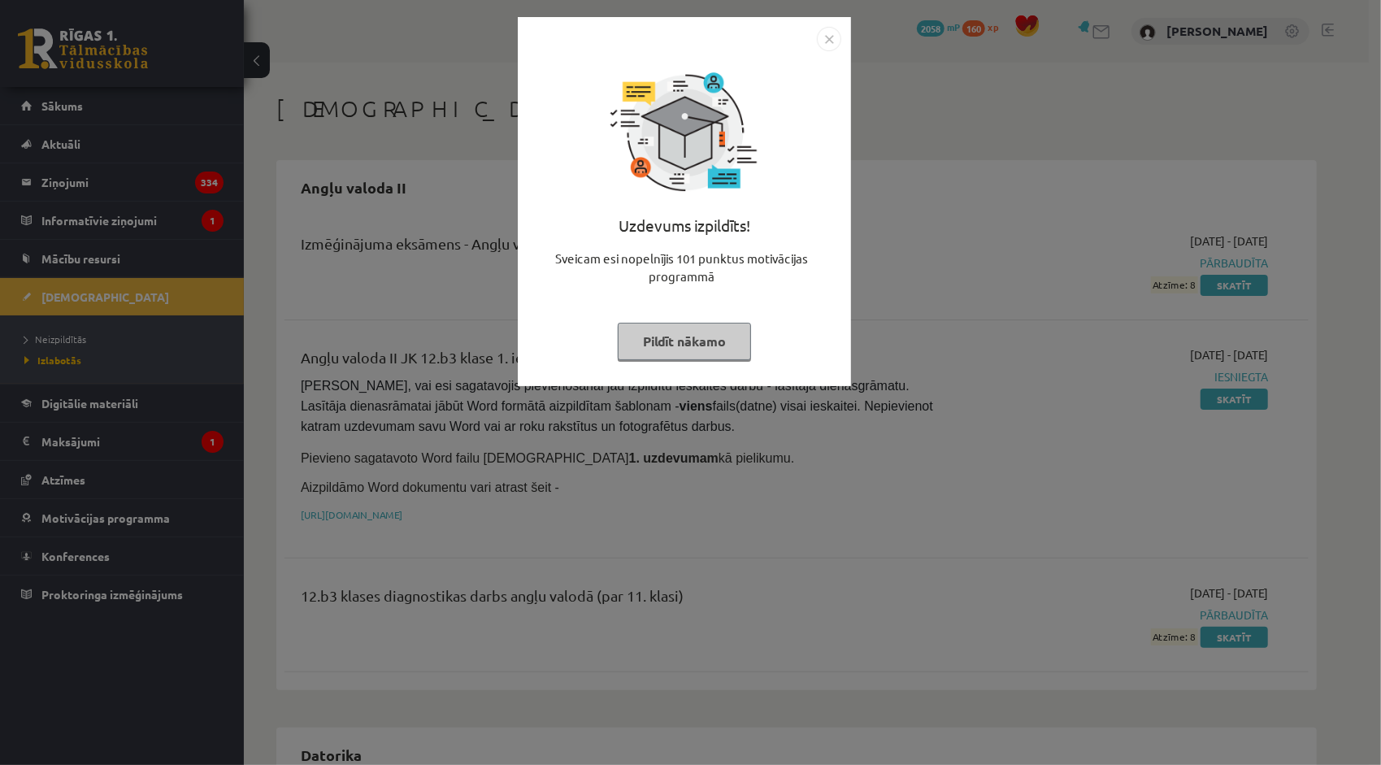
click at [695, 345] on button "Pildīt nākamo" at bounding box center [684, 341] width 133 height 37
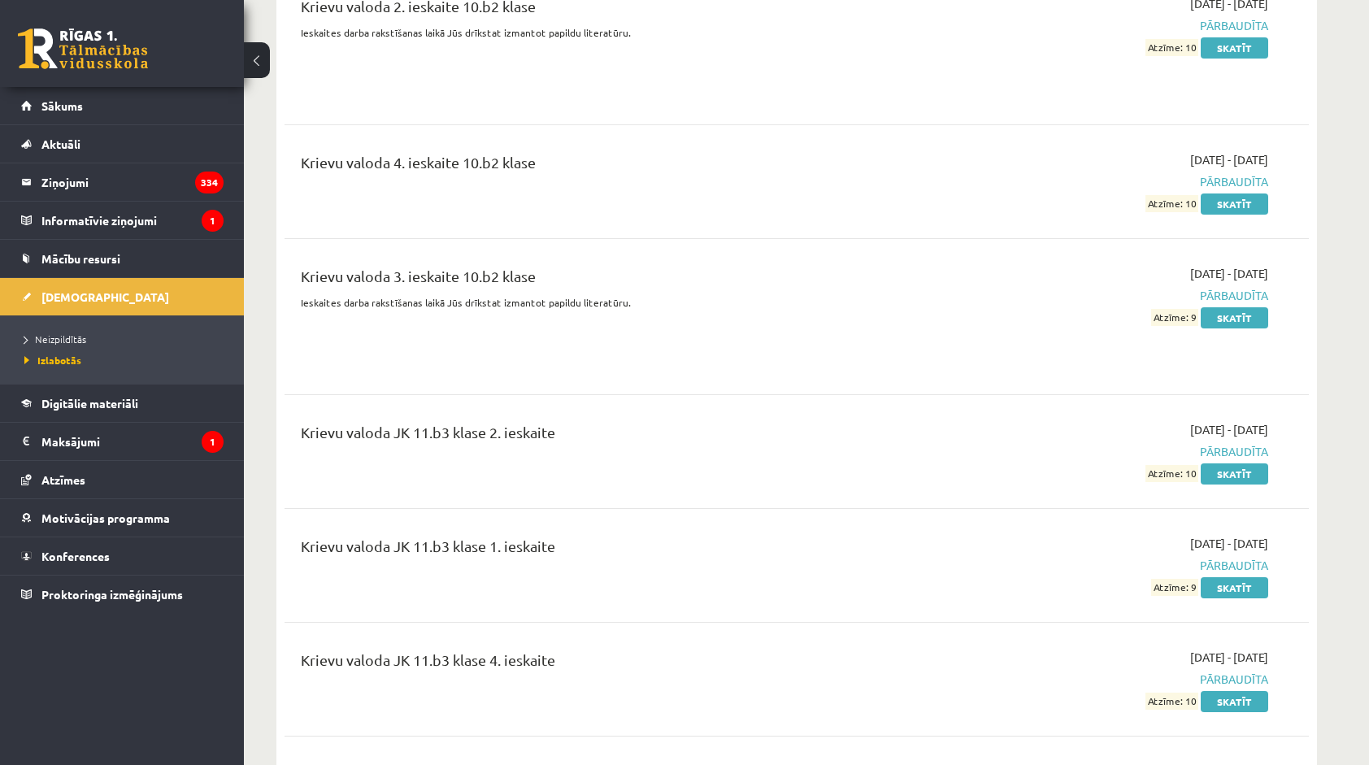
scroll to position [3334, 0]
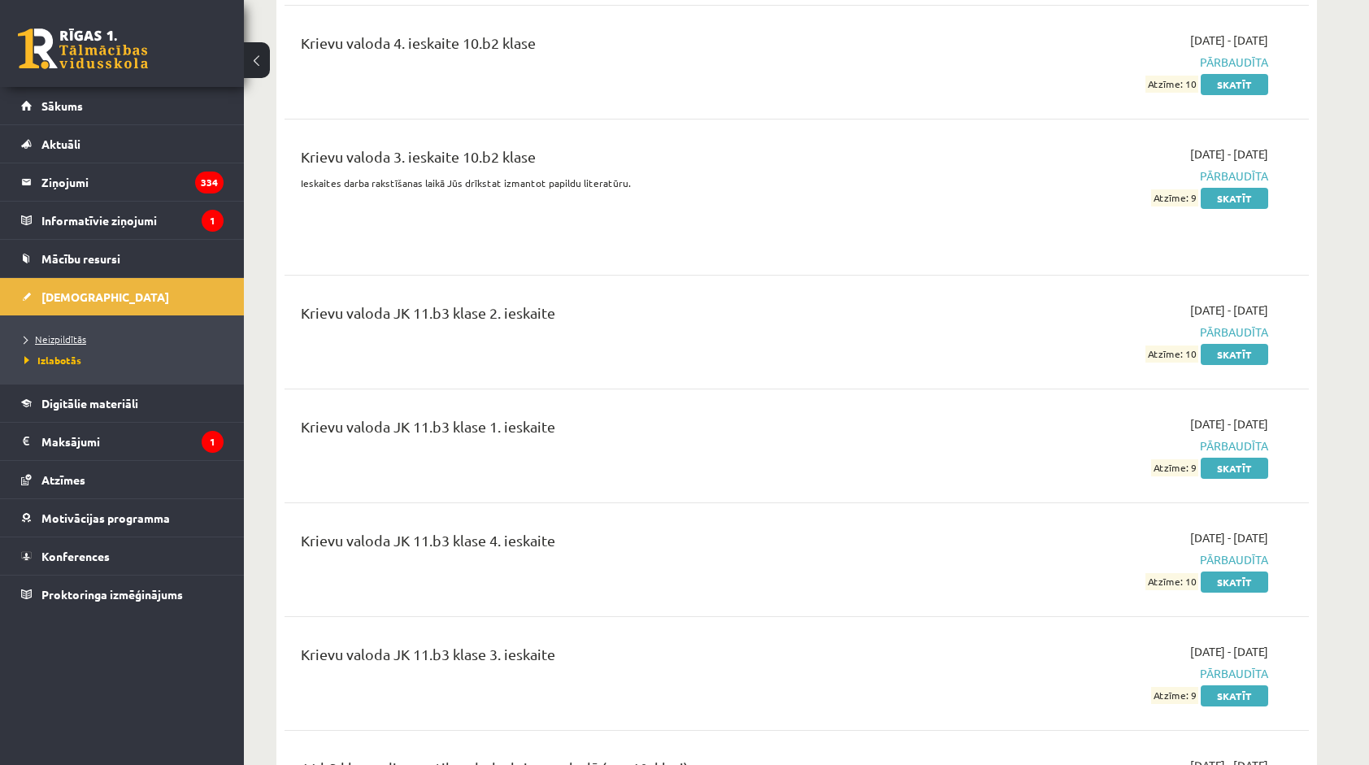
click at [58, 333] on span "Neizpildītās" at bounding box center [55, 339] width 62 height 13
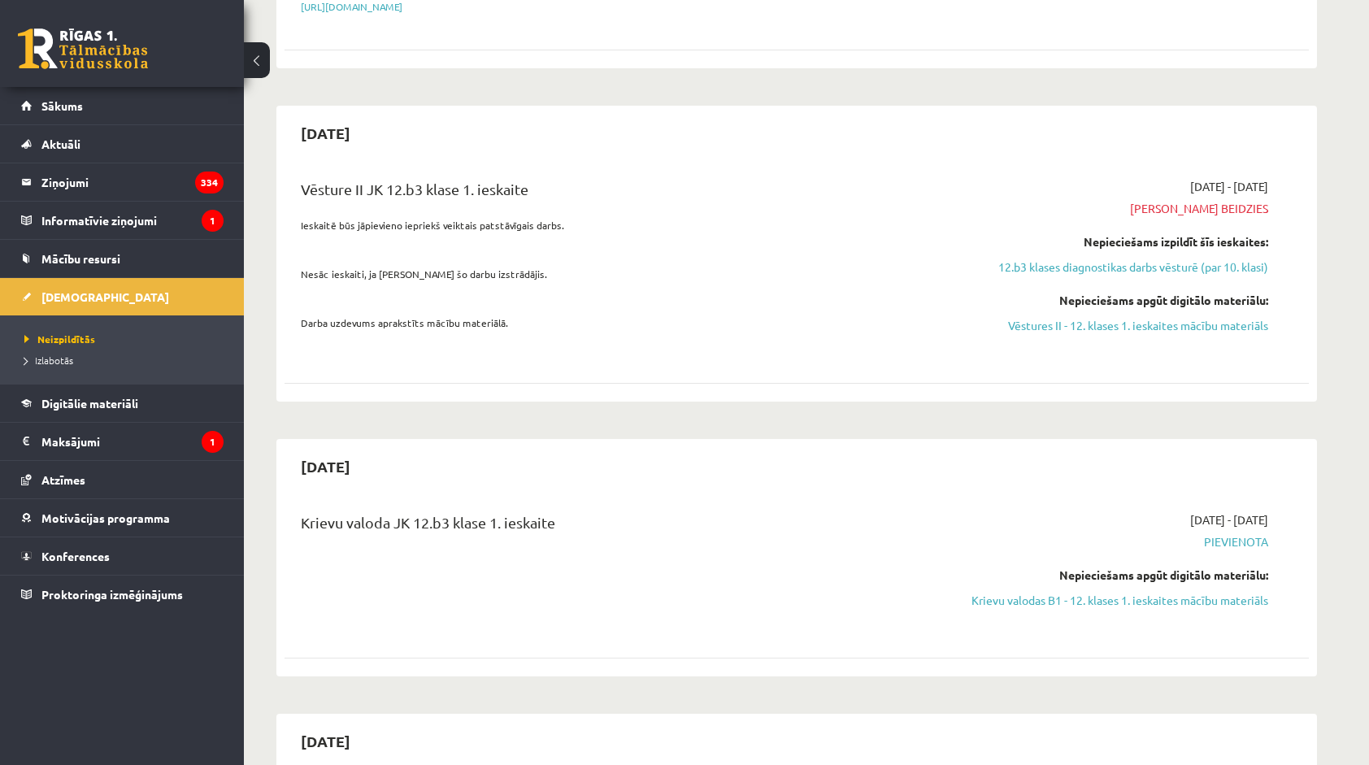
scroll to position [407, 0]
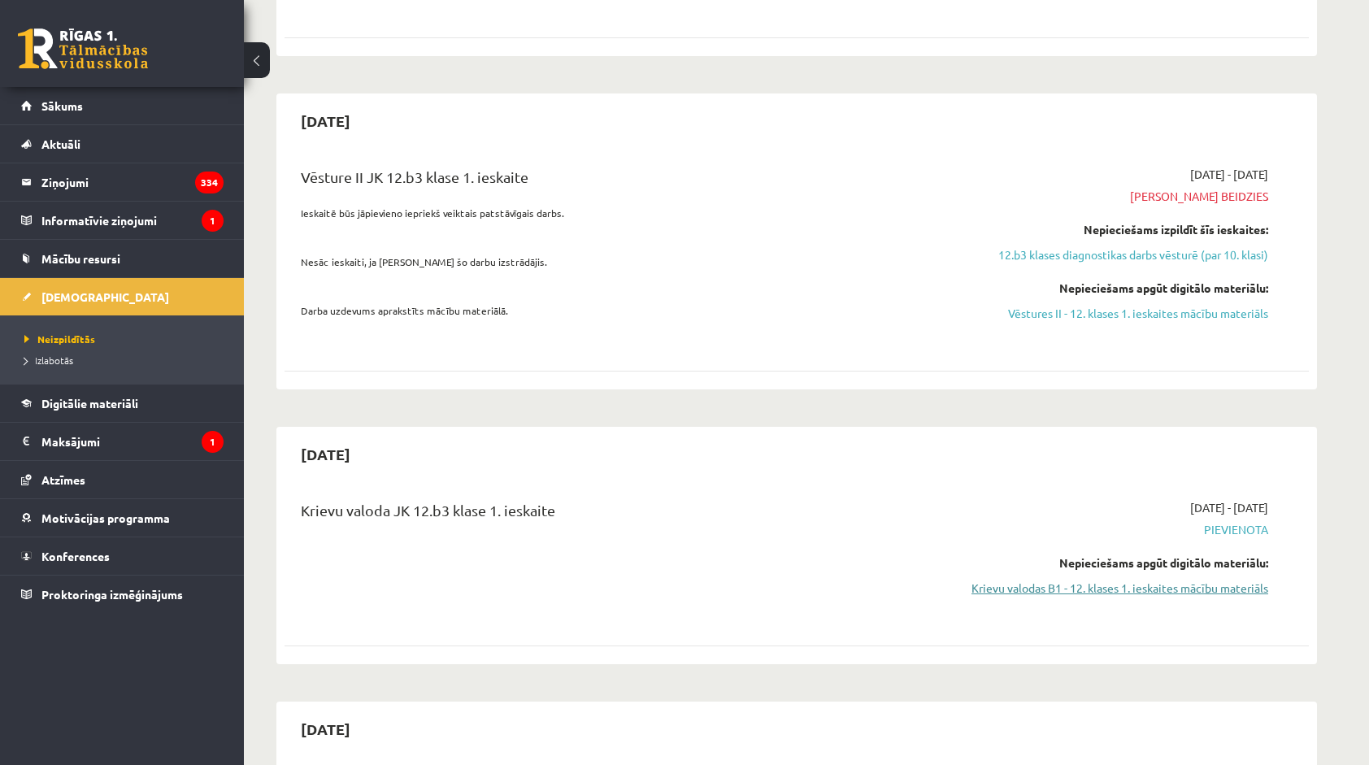
click at [1011, 580] on link "Krievu valodas B1 - 12. klases 1. ieskaites mācību materiāls" at bounding box center [1115, 588] width 307 height 17
click at [1025, 585] on link "Krievu valodas B1 - 12. klases 1. ieskaites mācību materiāls" at bounding box center [1115, 588] width 307 height 17
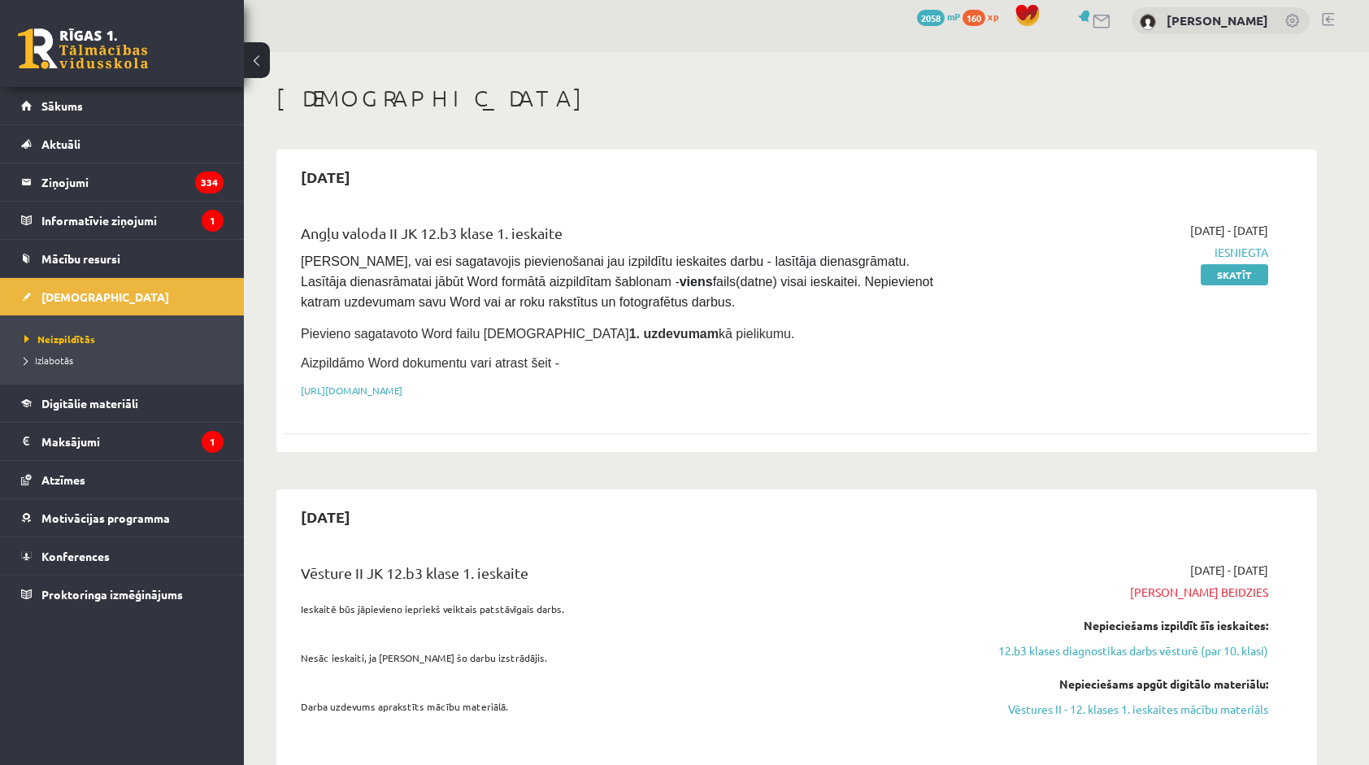
scroll to position [0, 0]
